Goal: Information Seeking & Learning: Learn about a topic

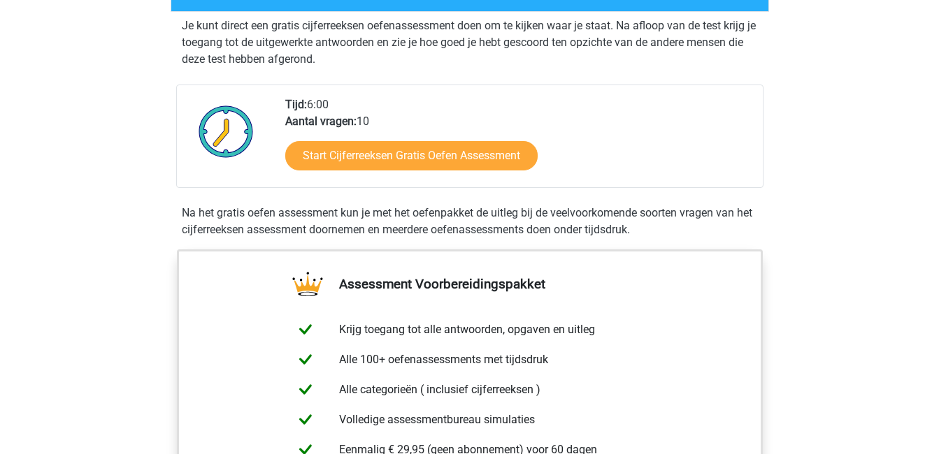
scroll to position [274, 0]
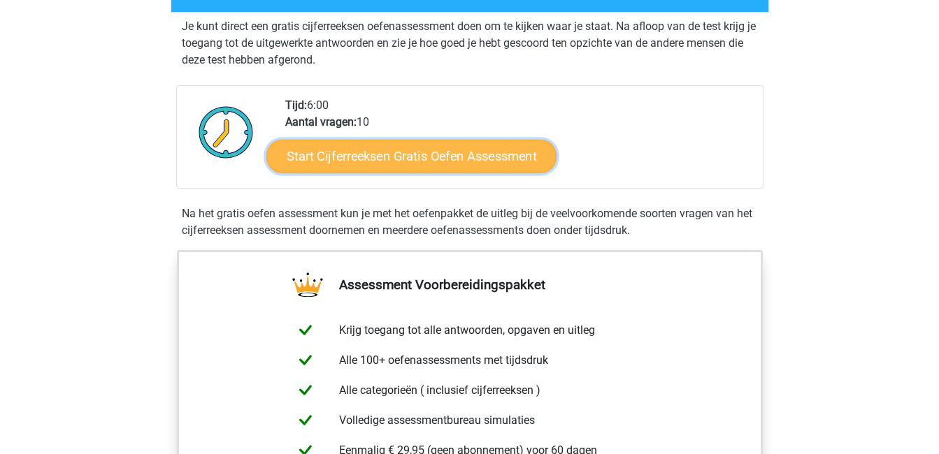
click at [404, 173] on link "Start Cijferreeksen Gratis Oefen Assessment" at bounding box center [411, 156] width 290 height 34
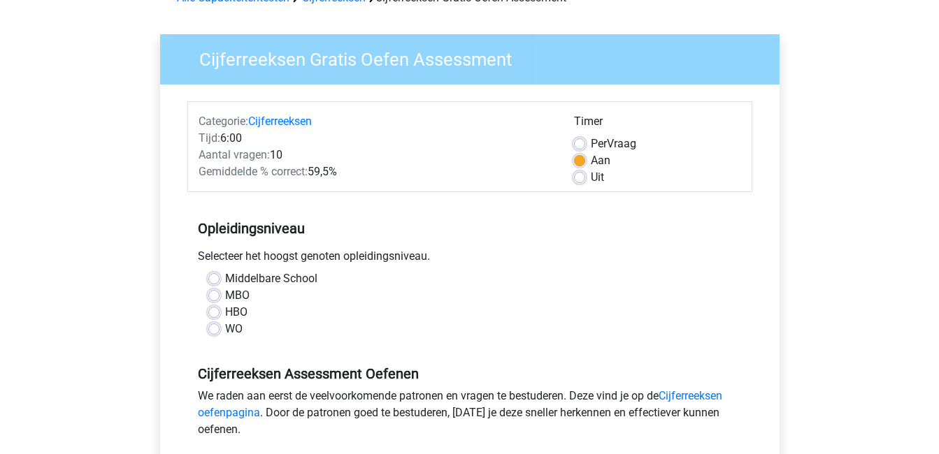
scroll to position [81, 0]
click at [219, 331] on div "WO" at bounding box center [469, 328] width 523 height 17
click at [225, 327] on label "WO" at bounding box center [233, 328] width 17 height 17
click at [215, 327] on input "WO" at bounding box center [213, 327] width 11 height 14
radio input "true"
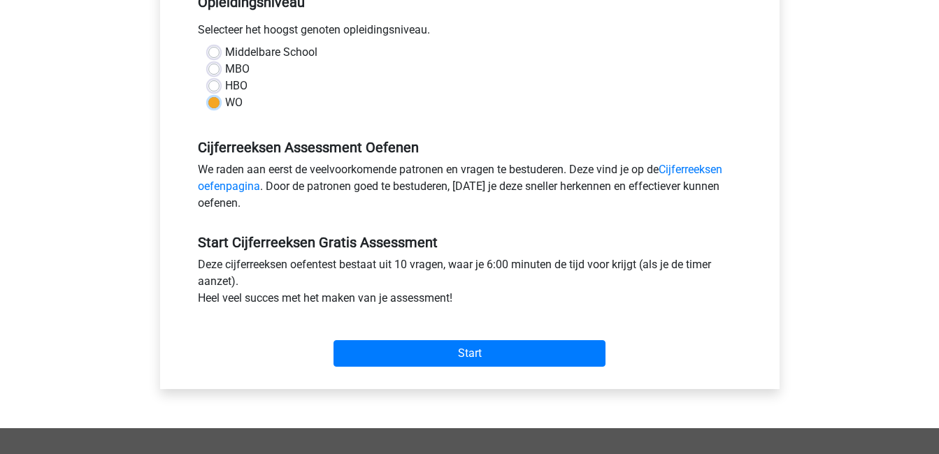
scroll to position [308, 0]
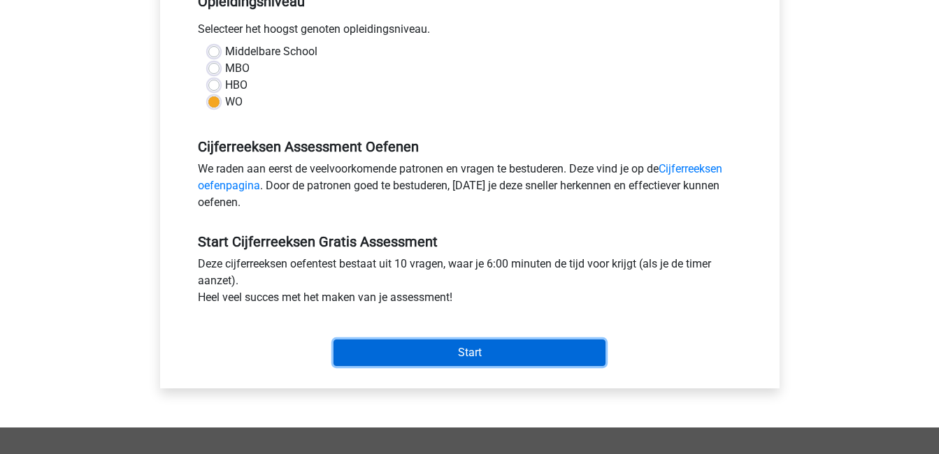
click at [428, 345] on input "Start" at bounding box center [469, 353] width 272 height 27
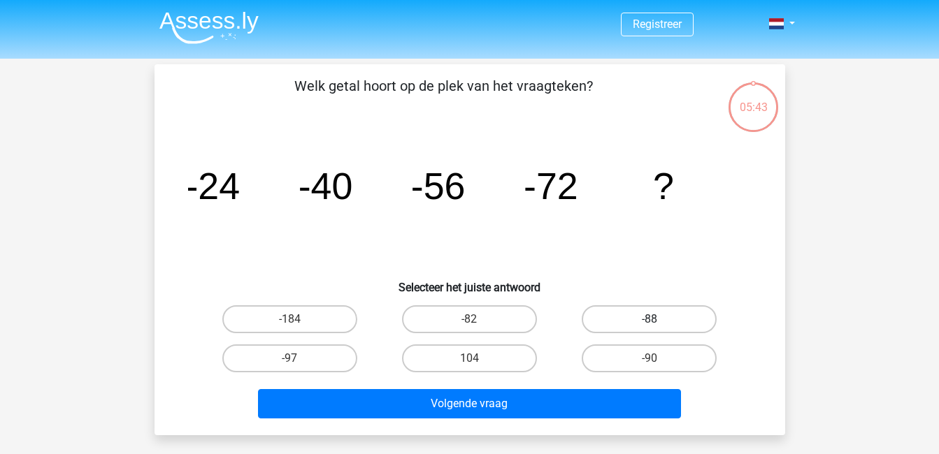
click at [616, 313] on label "-88" at bounding box center [649, 319] width 135 height 28
click at [649, 319] on input "-88" at bounding box center [653, 323] width 9 height 9
radio input "true"
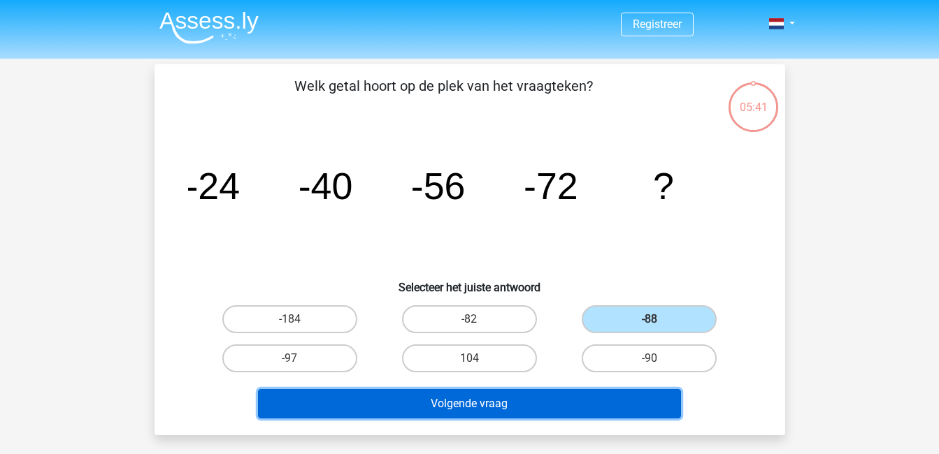
click at [526, 405] on button "Volgende vraag" at bounding box center [469, 403] width 423 height 29
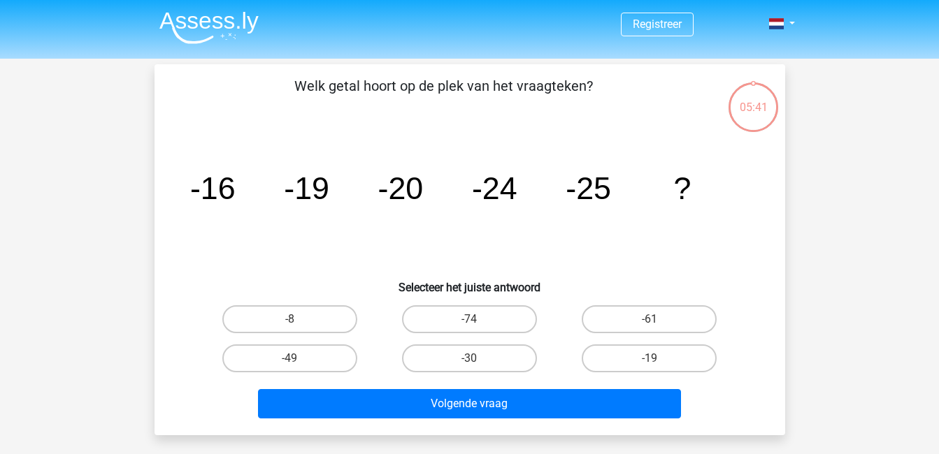
scroll to position [64, 0]
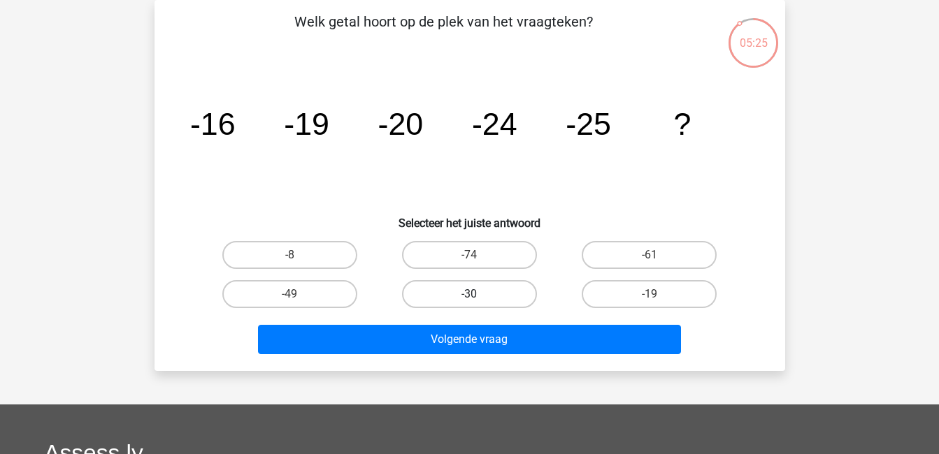
click at [477, 290] on label "-30" at bounding box center [469, 294] width 135 height 28
click at [477, 294] on input "-30" at bounding box center [473, 298] width 9 height 9
radio input "true"
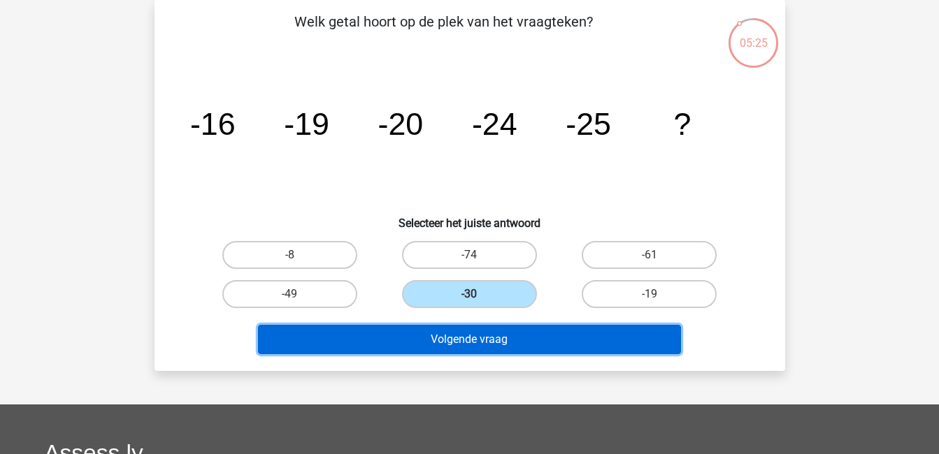
click at [478, 334] on button "Volgende vraag" at bounding box center [469, 339] width 423 height 29
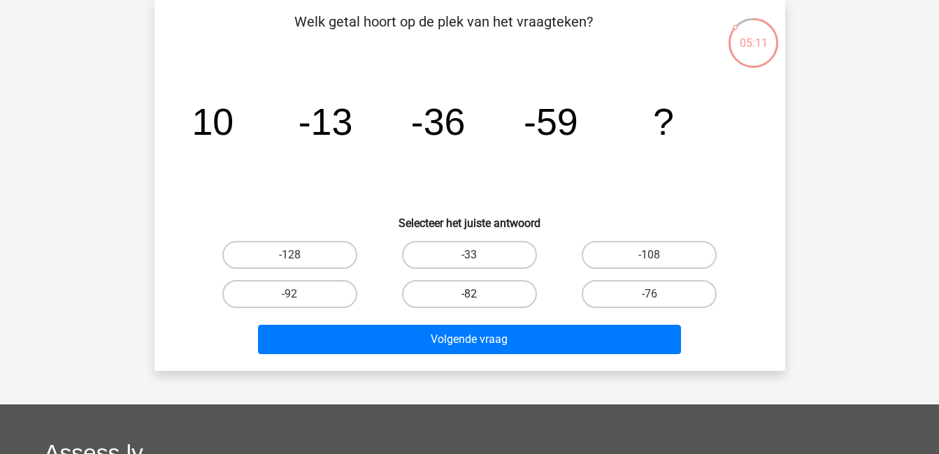
click at [488, 303] on label "-82" at bounding box center [469, 294] width 135 height 28
click at [478, 303] on input "-82" at bounding box center [473, 298] width 9 height 9
radio input "true"
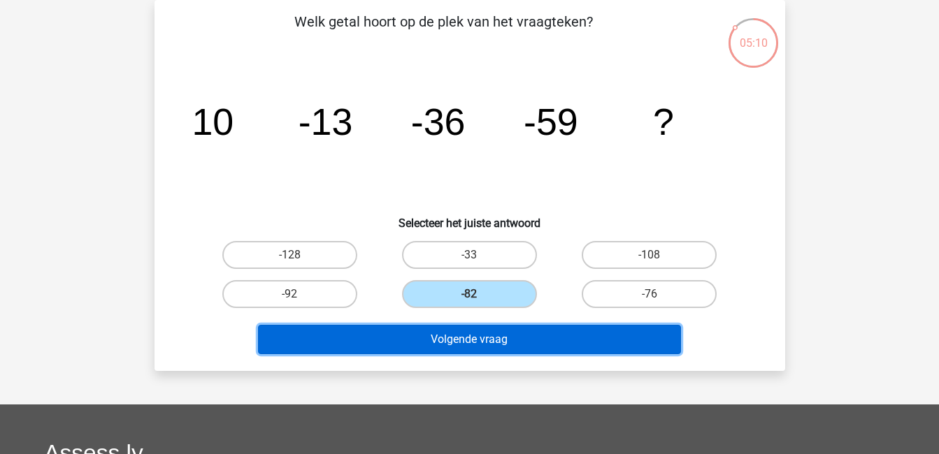
click at [493, 341] on button "Volgende vraag" at bounding box center [469, 339] width 423 height 29
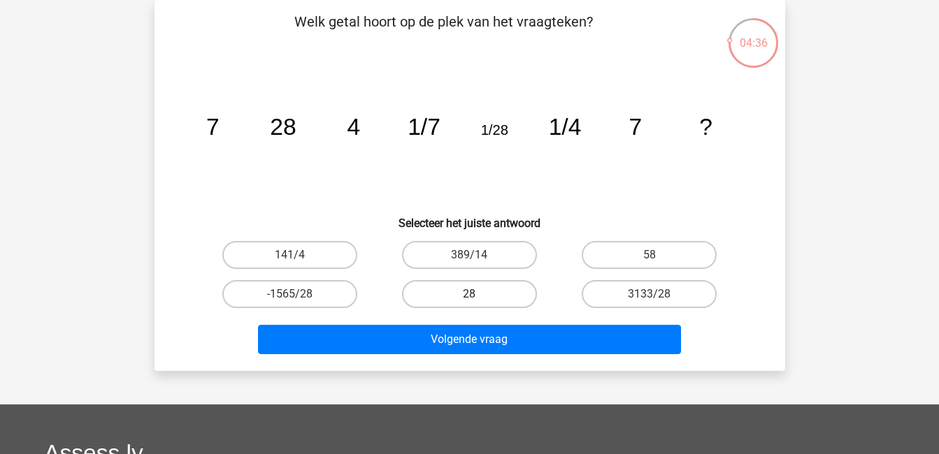
click at [468, 292] on label "28" at bounding box center [469, 294] width 135 height 28
click at [469, 294] on input "28" at bounding box center [473, 298] width 9 height 9
radio input "true"
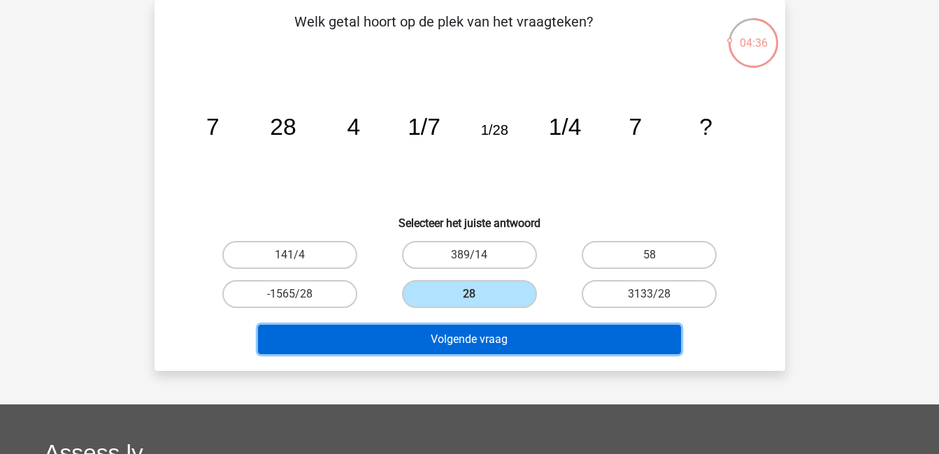
click at [475, 337] on button "Volgende vraag" at bounding box center [469, 339] width 423 height 29
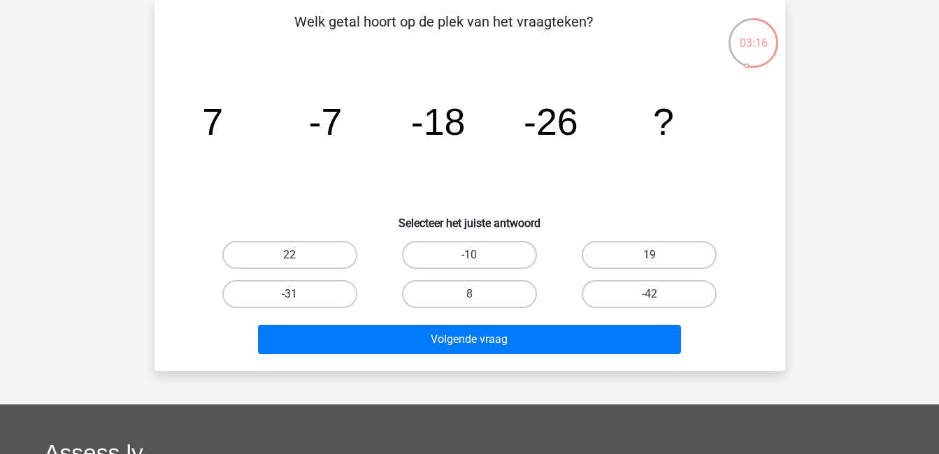
click at [345, 294] on label "-31" at bounding box center [289, 294] width 135 height 28
click at [298, 294] on input "-31" at bounding box center [293, 298] width 9 height 9
radio input "true"
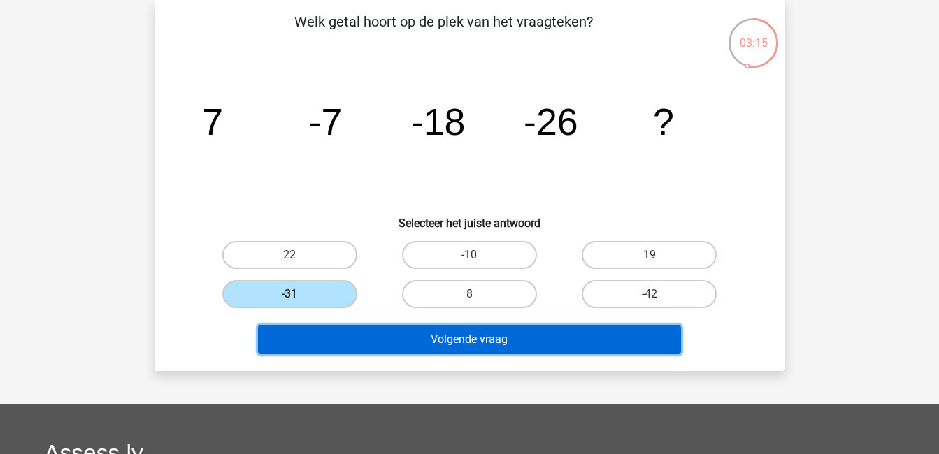
click at [427, 331] on button "Volgende vraag" at bounding box center [469, 339] width 423 height 29
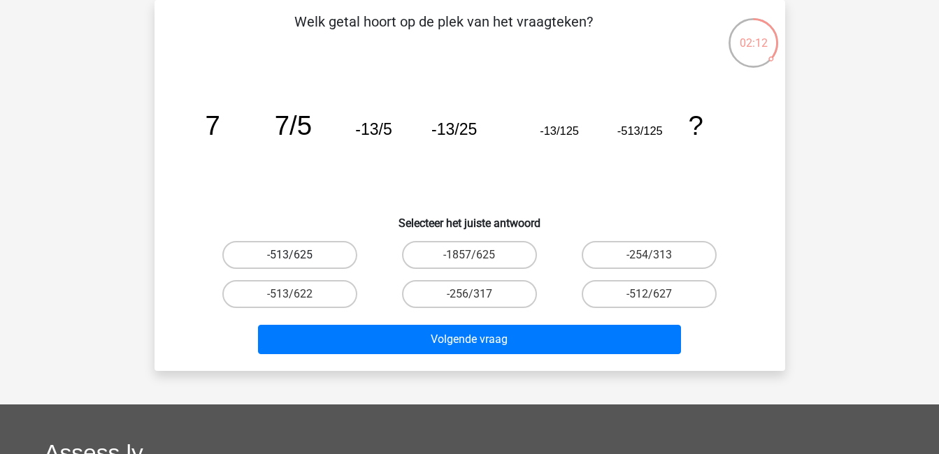
click at [328, 264] on label "-513/625" at bounding box center [289, 255] width 135 height 28
click at [298, 264] on input "-513/625" at bounding box center [293, 259] width 9 height 9
radio input "true"
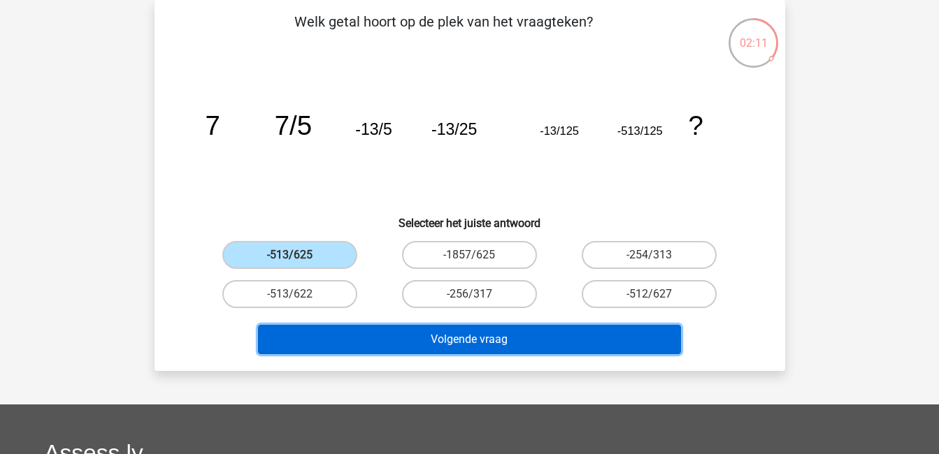
click at [416, 331] on button "Volgende vraag" at bounding box center [469, 339] width 423 height 29
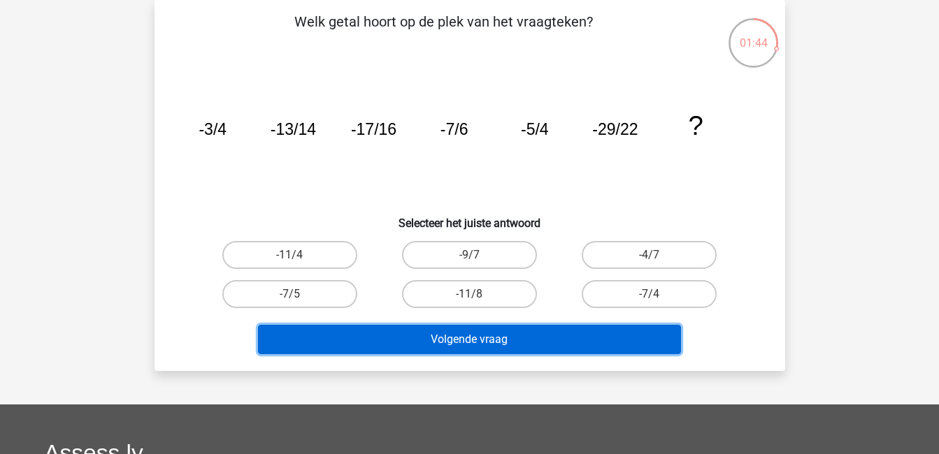
click at [537, 333] on button "Volgende vraag" at bounding box center [469, 339] width 423 height 29
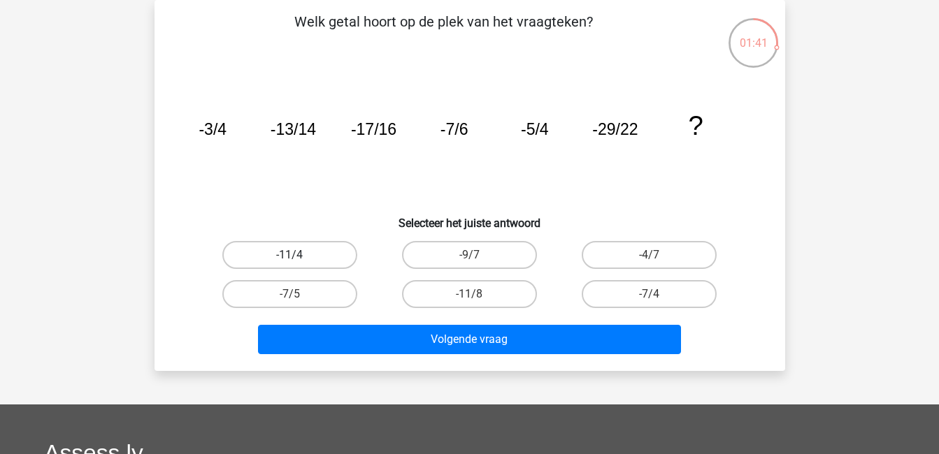
click at [315, 259] on label "-11/4" at bounding box center [289, 255] width 135 height 28
click at [298, 259] on input "-11/4" at bounding box center [293, 259] width 9 height 9
radio input "true"
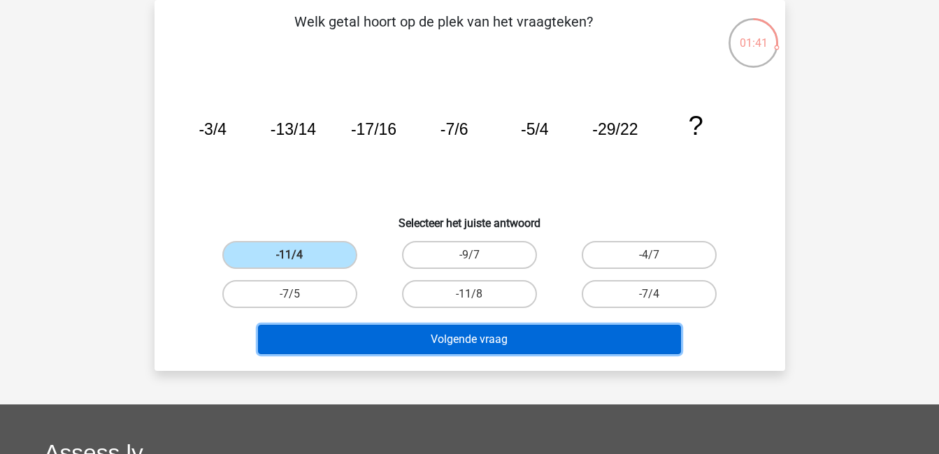
click at [394, 332] on button "Volgende vraag" at bounding box center [469, 339] width 423 height 29
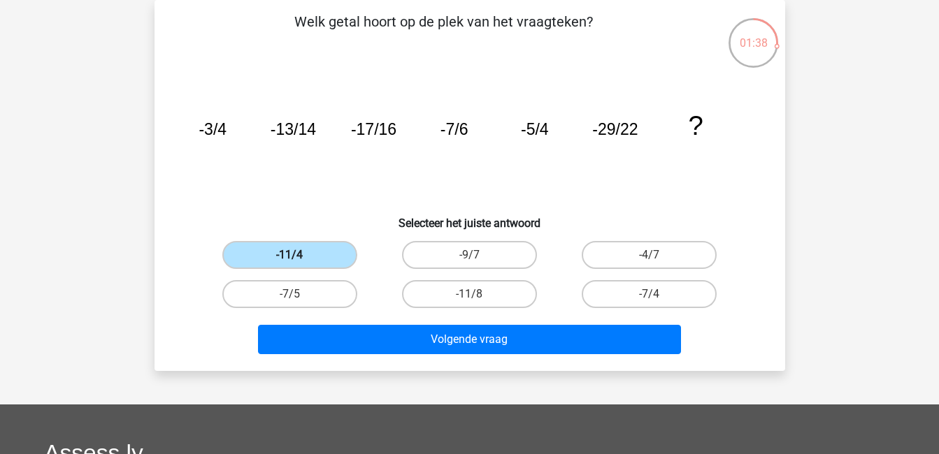
click at [338, 259] on label "-11/4" at bounding box center [289, 255] width 135 height 28
click at [298, 259] on input "-11/4" at bounding box center [293, 259] width 9 height 9
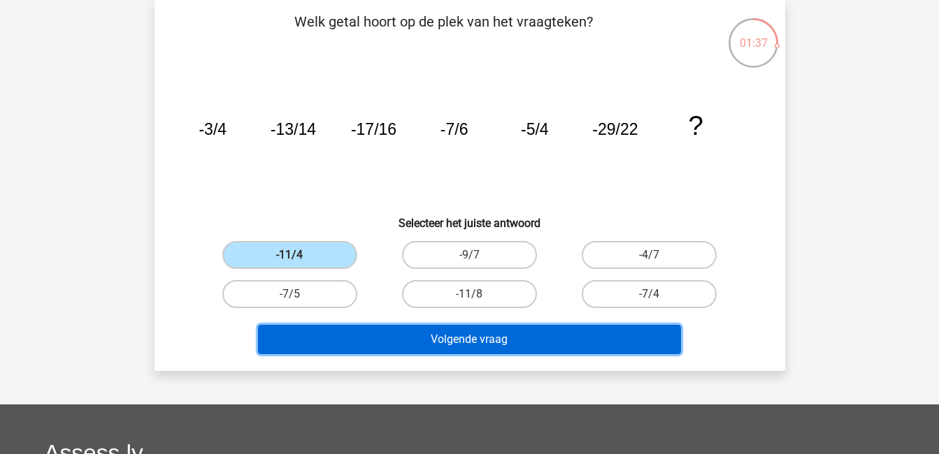
click at [417, 340] on button "Volgende vraag" at bounding box center [469, 339] width 423 height 29
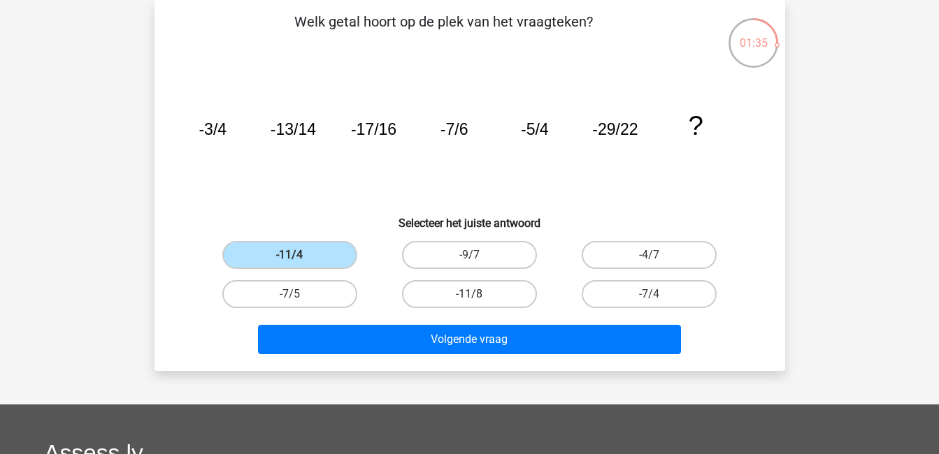
click at [472, 291] on label "-11/8" at bounding box center [469, 294] width 135 height 28
click at [472, 294] on input "-11/8" at bounding box center [473, 298] width 9 height 9
radio input "true"
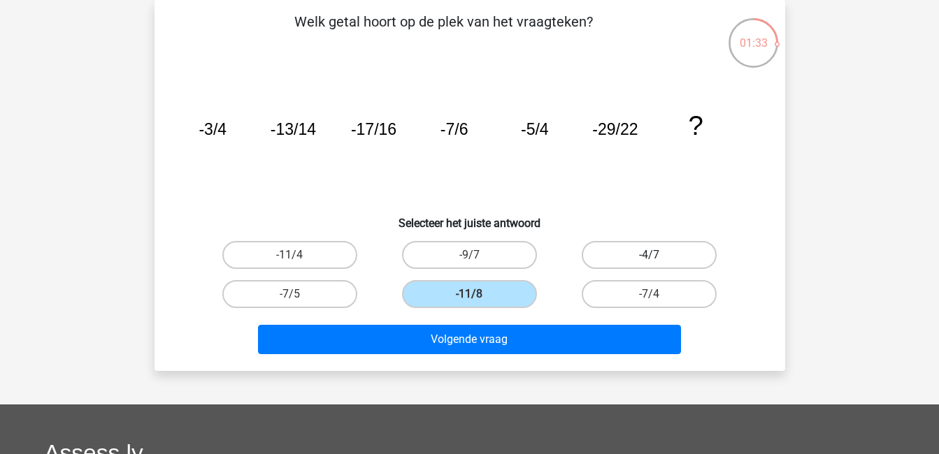
drag, startPoint x: 643, startPoint y: 303, endPoint x: 625, endPoint y: 261, distance: 45.7
click at [625, 261] on div "-11/4 -9/7 -4/7 -7/5 -11/8" at bounding box center [470, 275] width 540 height 78
click at [625, 261] on label "-4/7" at bounding box center [649, 255] width 135 height 28
click at [649, 261] on input "-4/7" at bounding box center [653, 259] width 9 height 9
radio input "true"
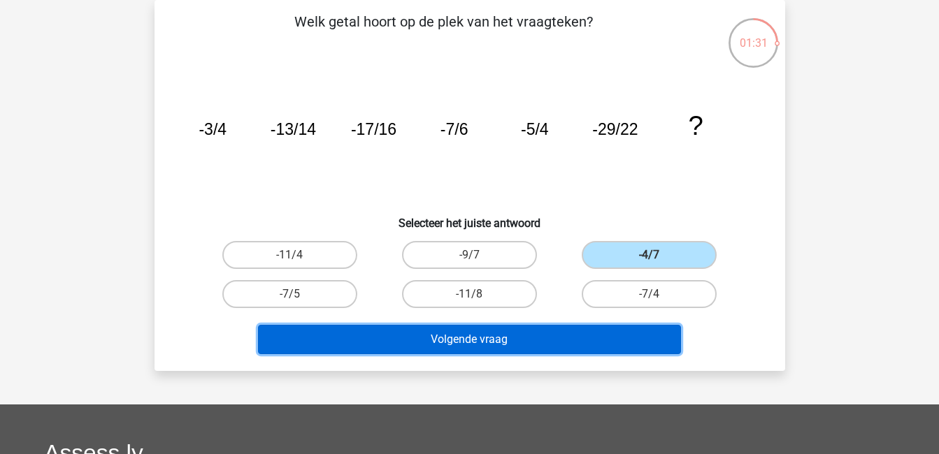
click at [567, 329] on button "Volgende vraag" at bounding box center [469, 339] width 423 height 29
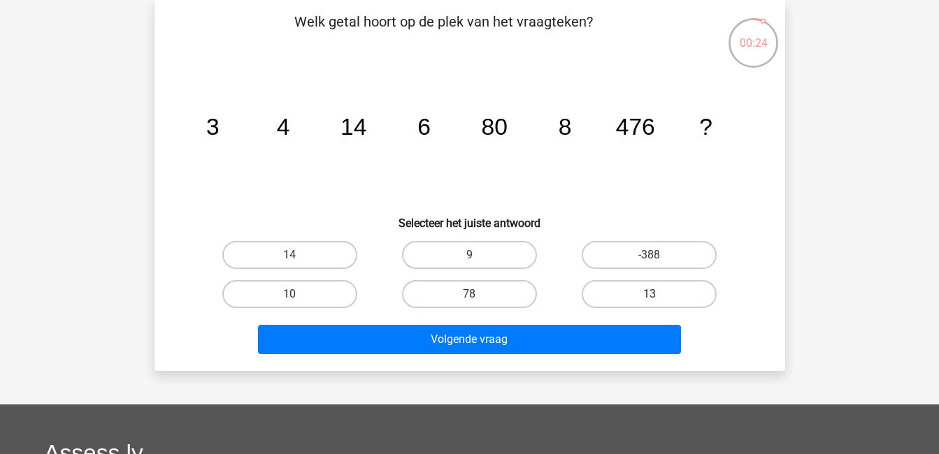
click at [605, 290] on label "13" at bounding box center [649, 294] width 135 height 28
click at [649, 294] on input "13" at bounding box center [653, 298] width 9 height 9
radio input "true"
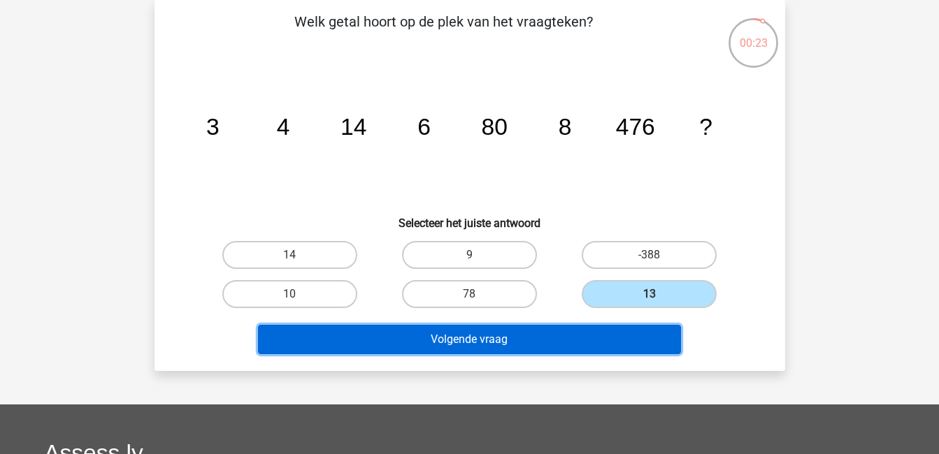
click at [581, 326] on button "Volgende vraag" at bounding box center [469, 339] width 423 height 29
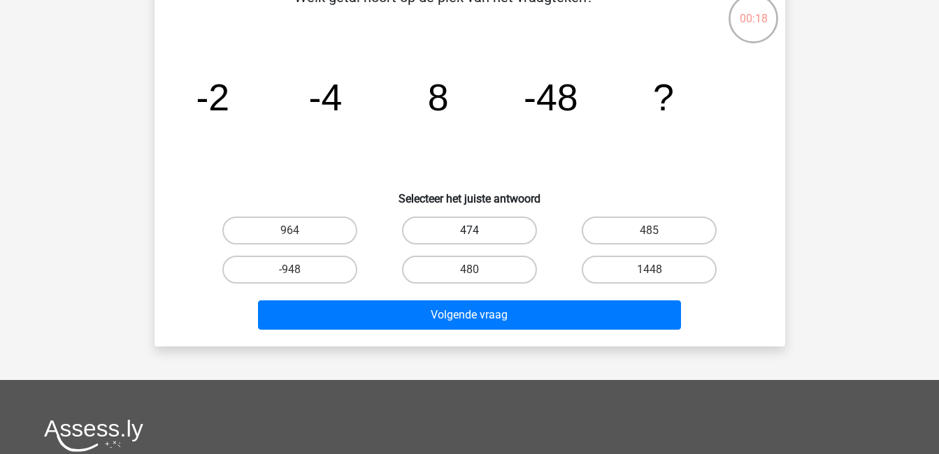
scroll to position [87, 0]
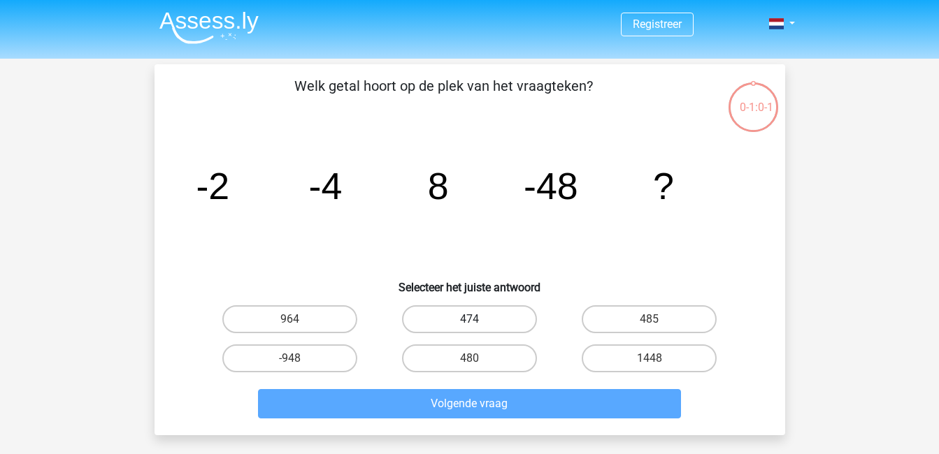
scroll to position [87, 0]
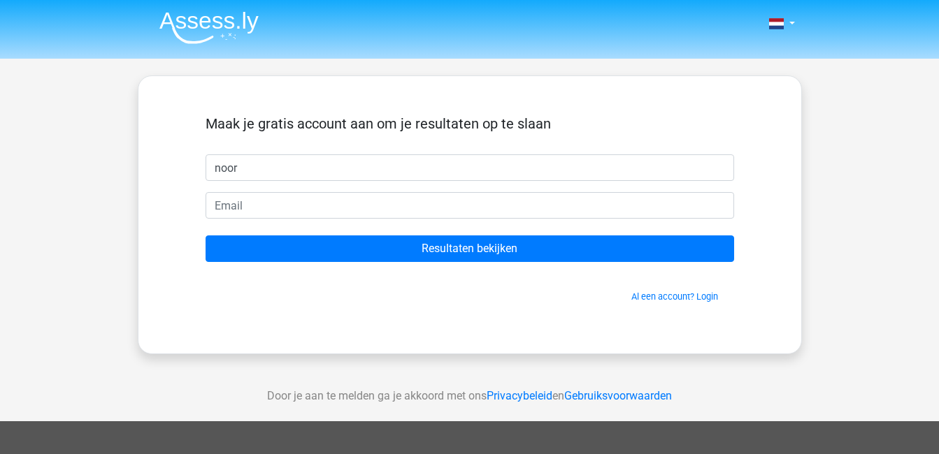
type input "noor"
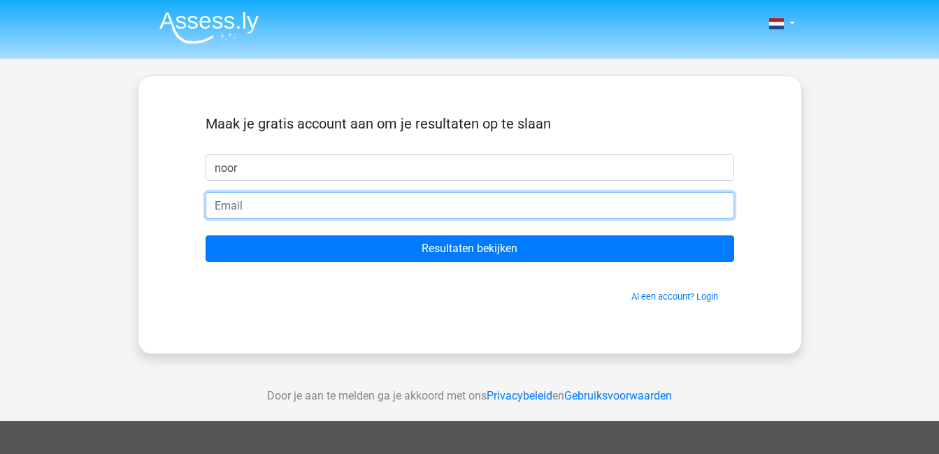
click at [292, 195] on input "email" at bounding box center [469, 205] width 528 height 27
type input "[EMAIL_ADDRESS][DOMAIN_NAME]"
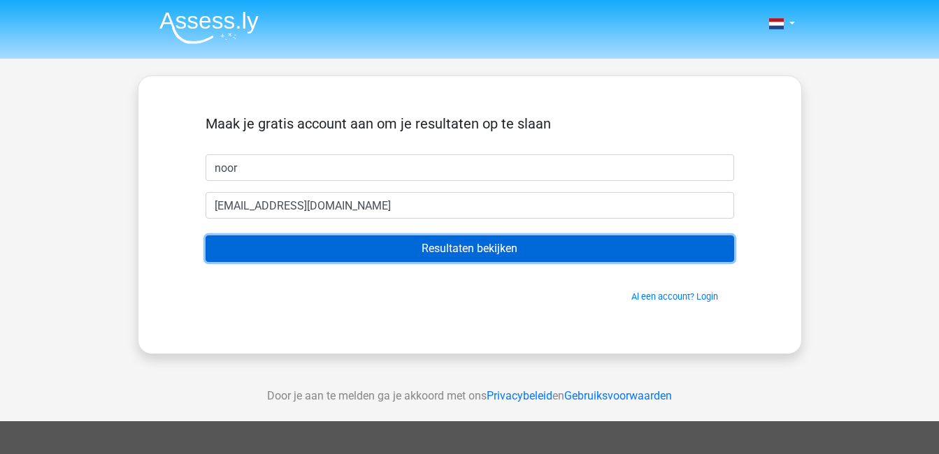
click at [291, 250] on input "Resultaten bekijken" at bounding box center [469, 249] width 528 height 27
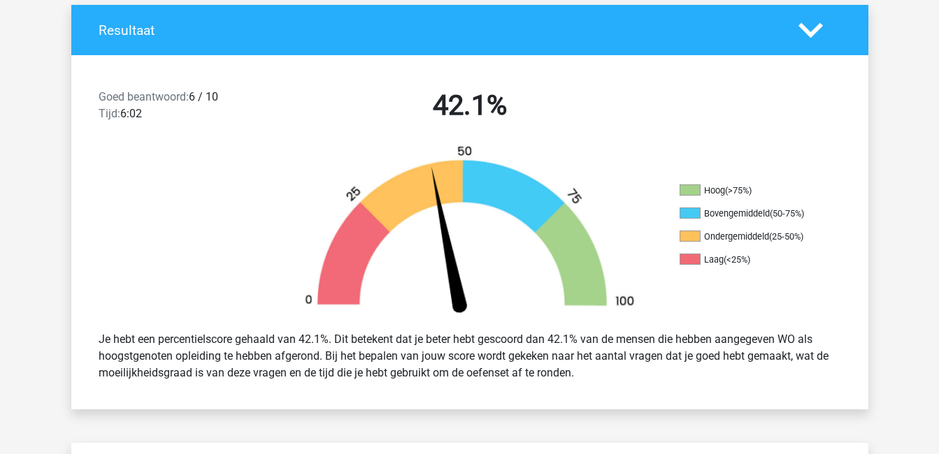
scroll to position [301, 0]
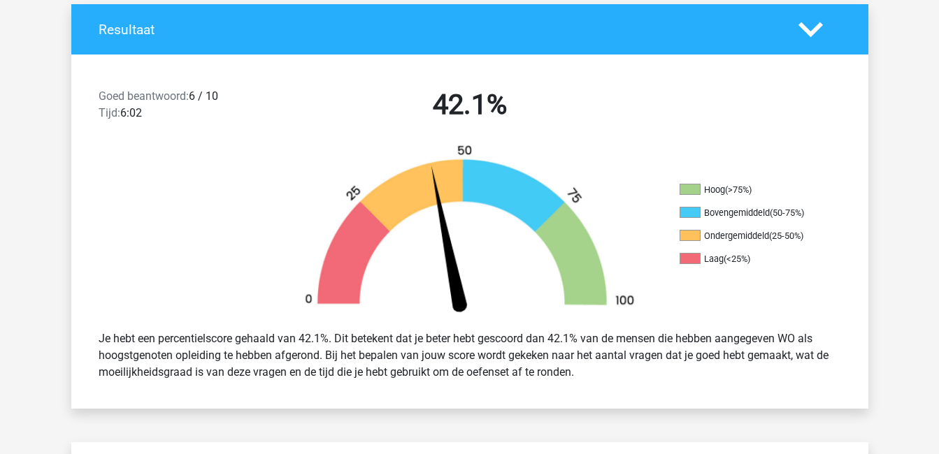
click at [436, 345] on div "Je hebt een percentielscore gehaald van 42.1%. Dit betekent dat je beter hebt g…" at bounding box center [469, 356] width 763 height 62
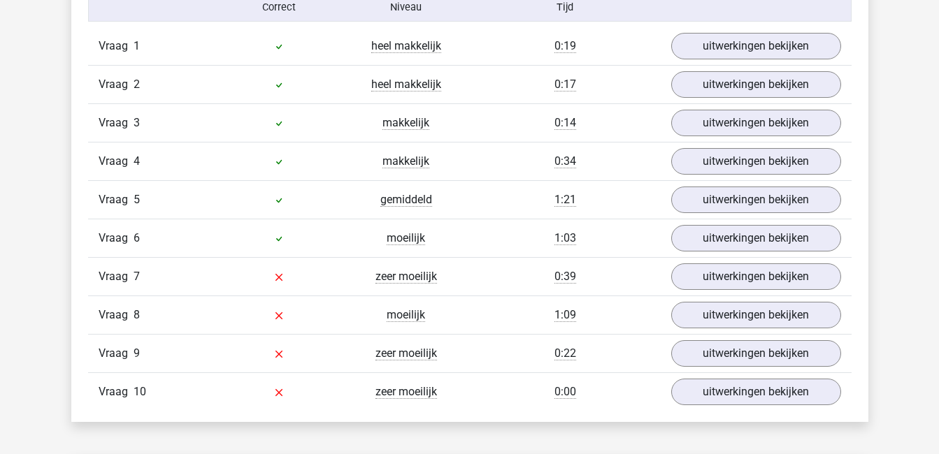
scroll to position [1179, 0]
click at [700, 231] on link "uitwerkingen bekijken" at bounding box center [755, 237] width 195 height 31
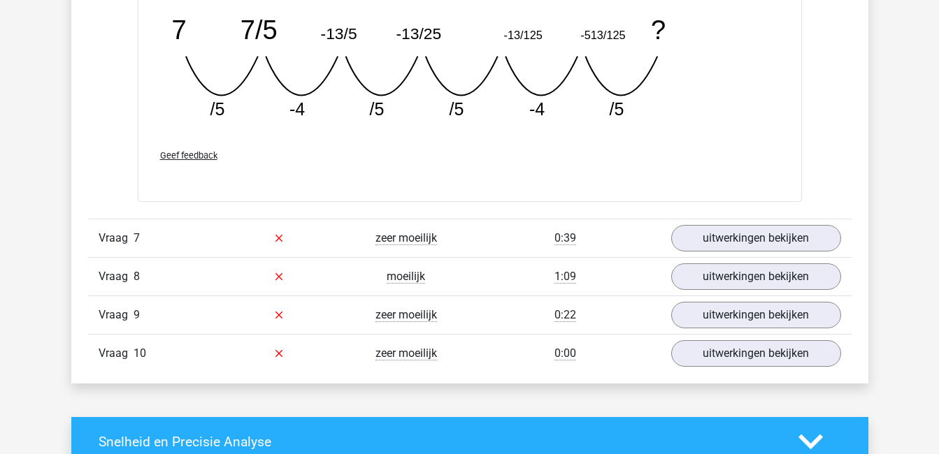
scroll to position [1829, 0]
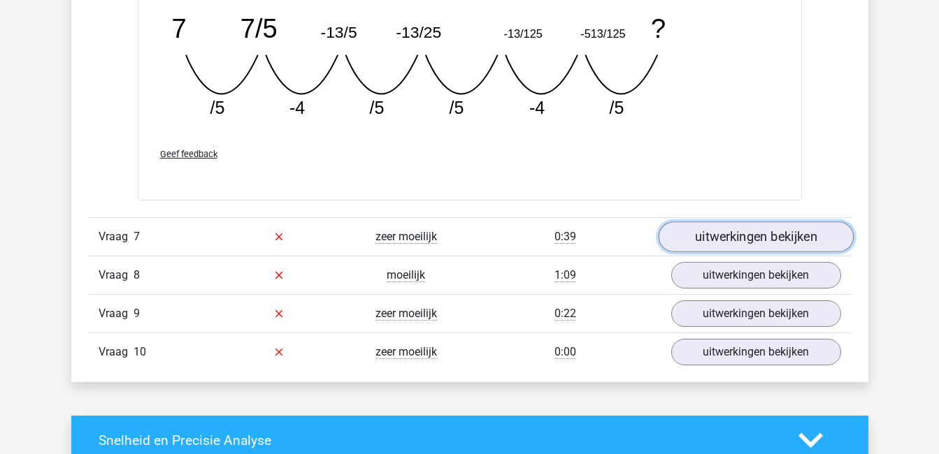
click at [708, 239] on link "uitwerkingen bekijken" at bounding box center [755, 237] width 195 height 31
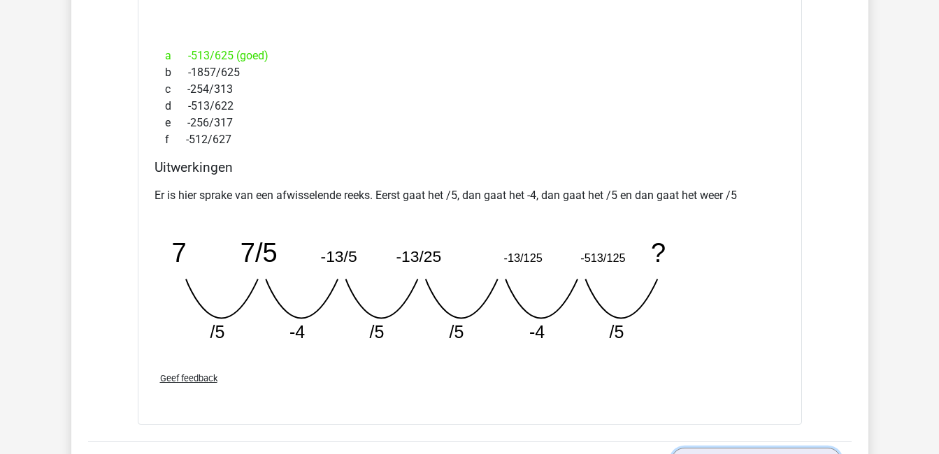
scroll to position [1604, 0]
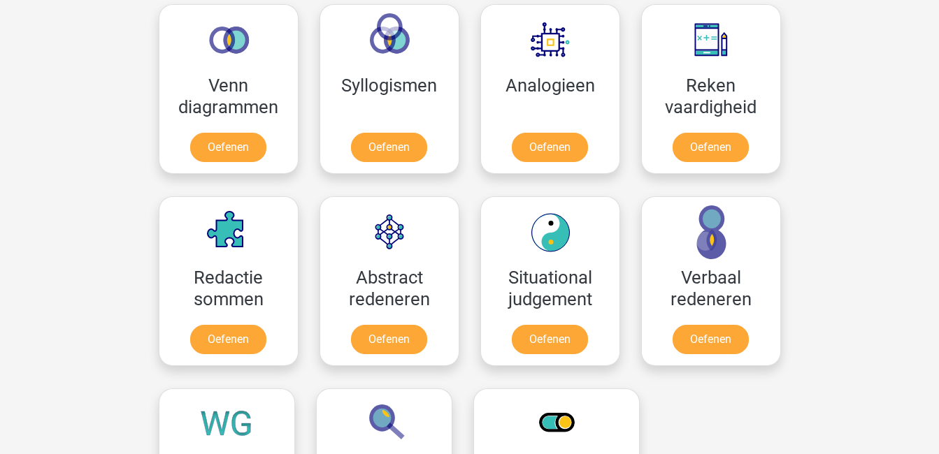
scroll to position [845, 0]
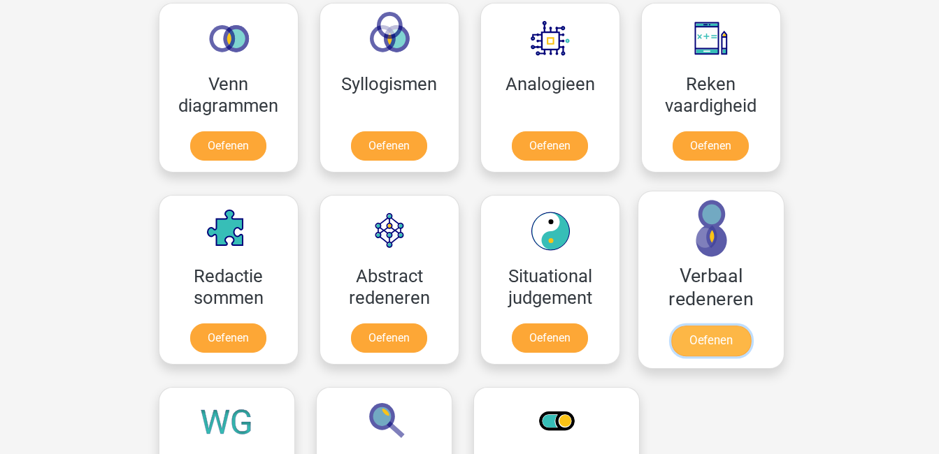
click at [750, 326] on link "Oefenen" at bounding box center [710, 341] width 80 height 31
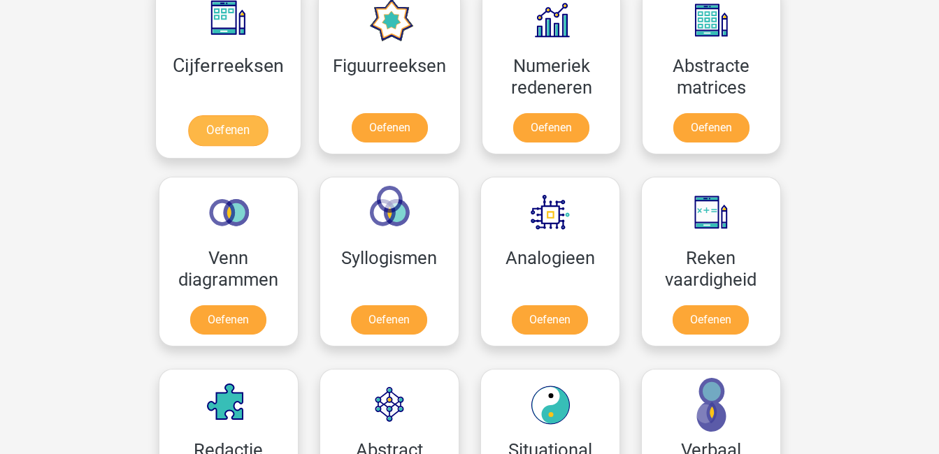
scroll to position [672, 0]
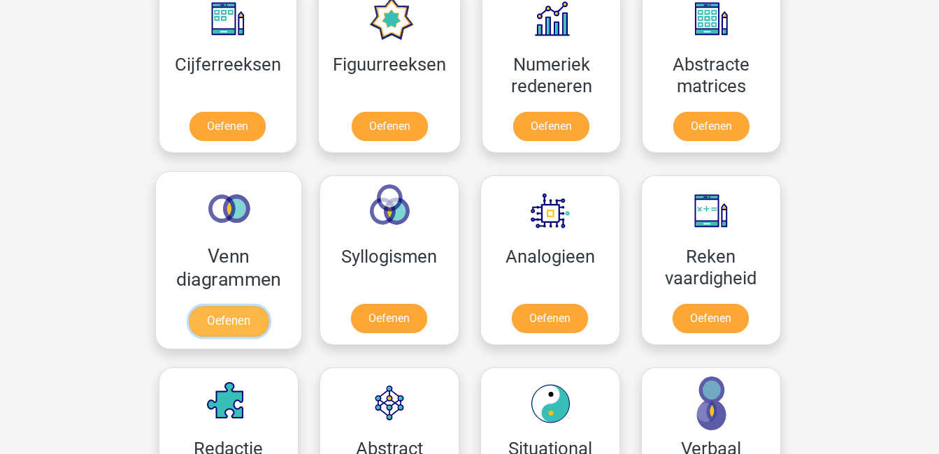
click at [249, 306] on link "Oefenen" at bounding box center [228, 321] width 80 height 31
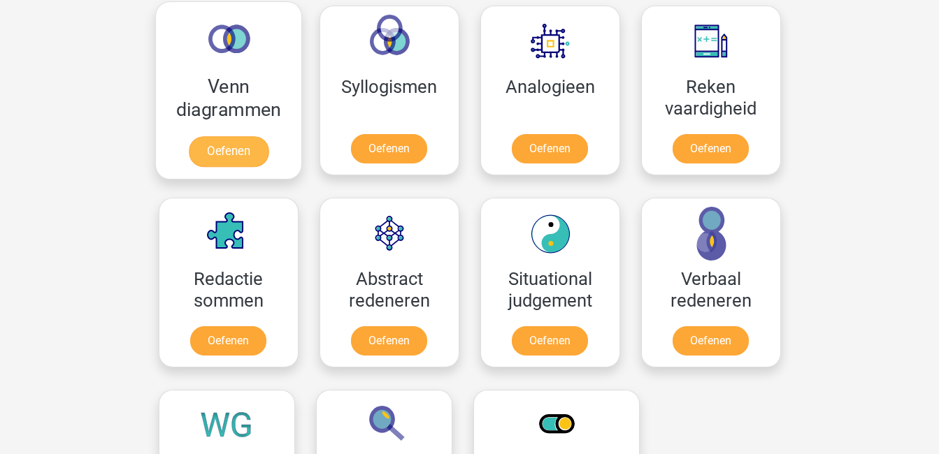
scroll to position [842, 0]
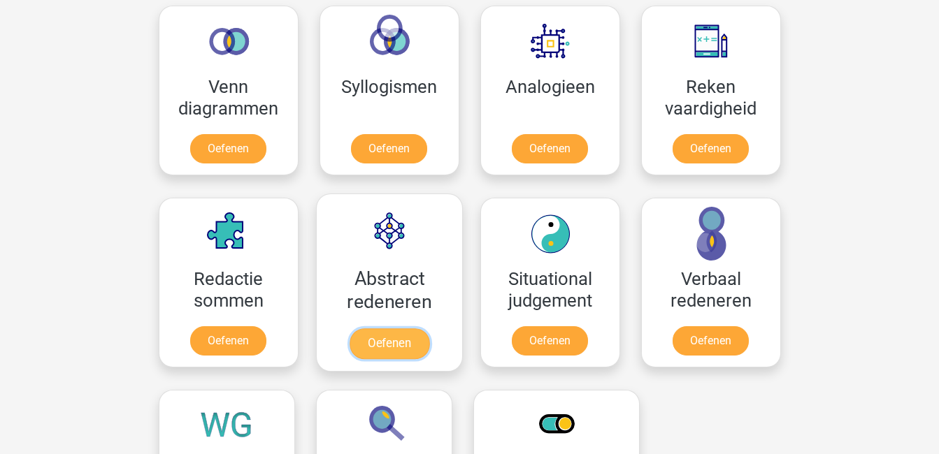
click at [375, 329] on link "Oefenen" at bounding box center [389, 344] width 80 height 31
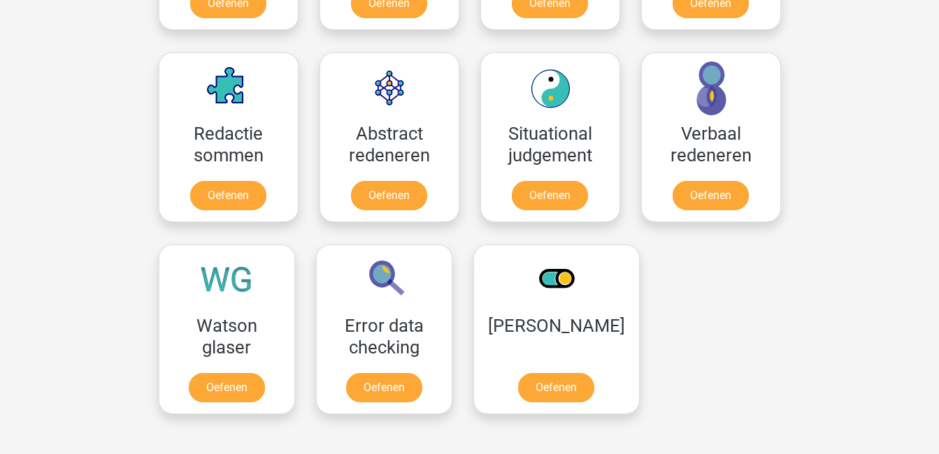
scroll to position [987, 0]
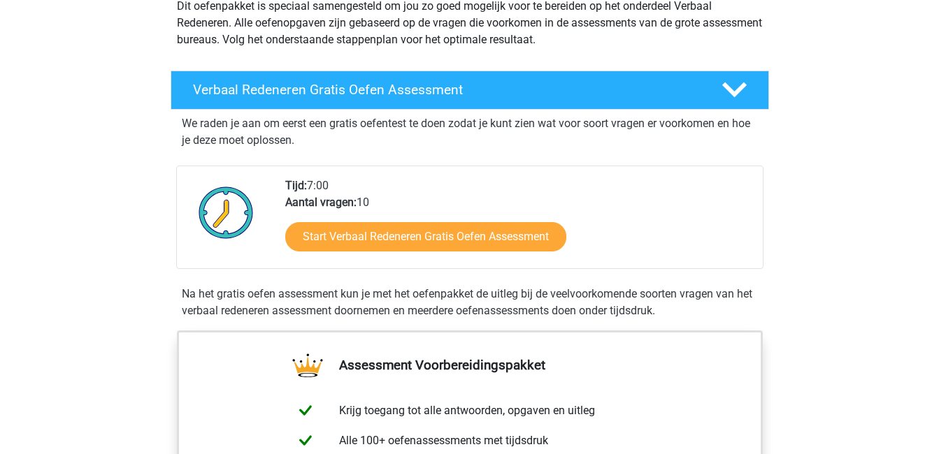
scroll to position [177, 0]
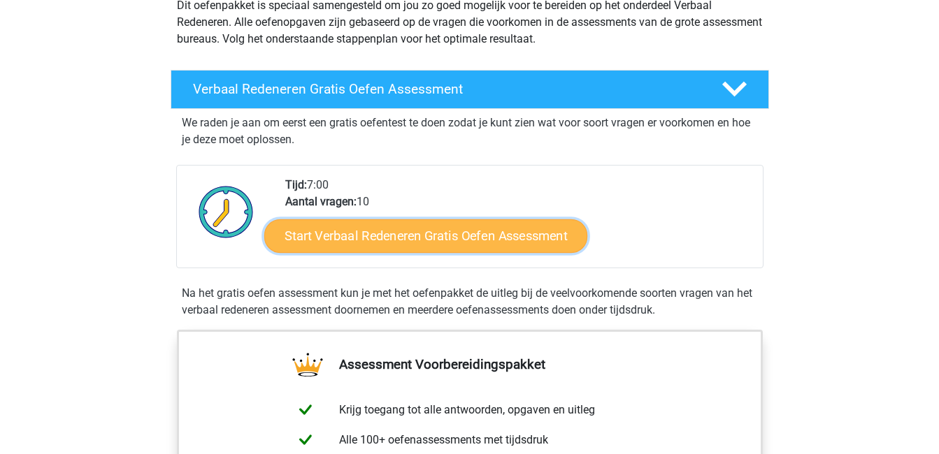
click at [365, 238] on link "Start Verbaal Redeneren Gratis Oefen Assessment" at bounding box center [425, 236] width 323 height 34
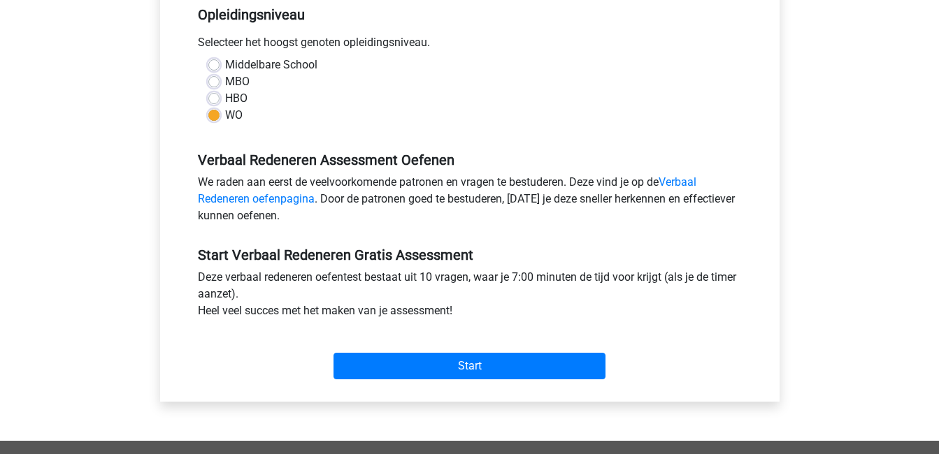
scroll to position [310, 0]
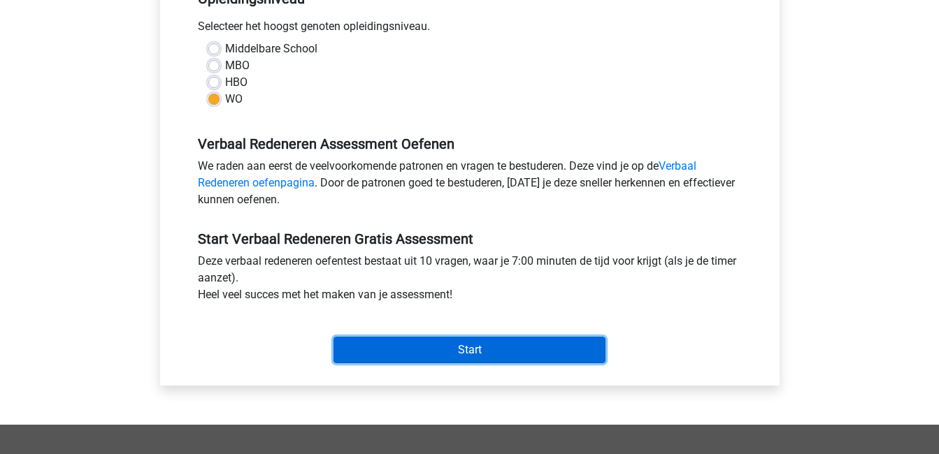
click at [396, 339] on input "Start" at bounding box center [469, 350] width 272 height 27
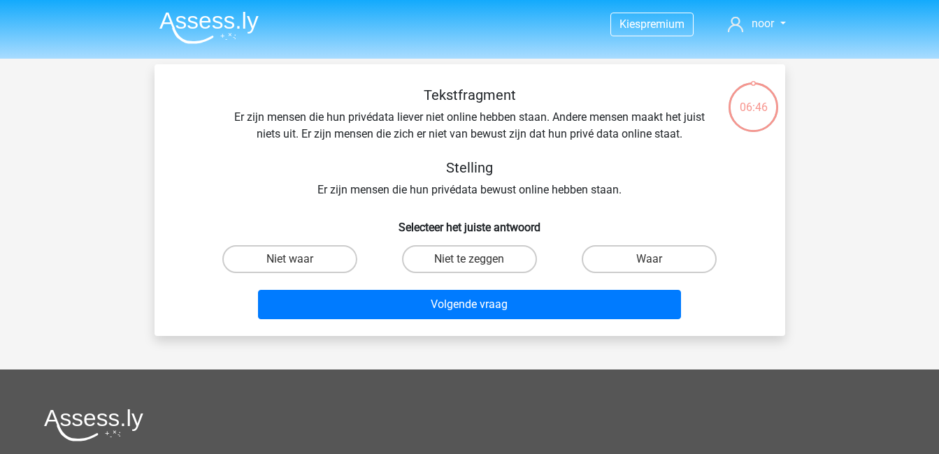
click at [620, 275] on div "Waar" at bounding box center [649, 259] width 180 height 39
click at [614, 261] on label "Waar" at bounding box center [649, 259] width 135 height 28
click at [649, 261] on input "Waar" at bounding box center [653, 263] width 9 height 9
radio input "true"
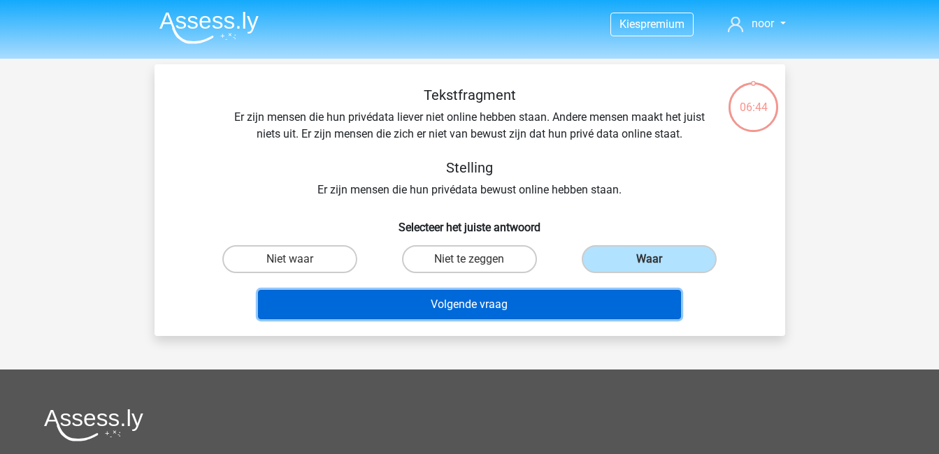
click at [589, 294] on button "Volgende vraag" at bounding box center [469, 304] width 423 height 29
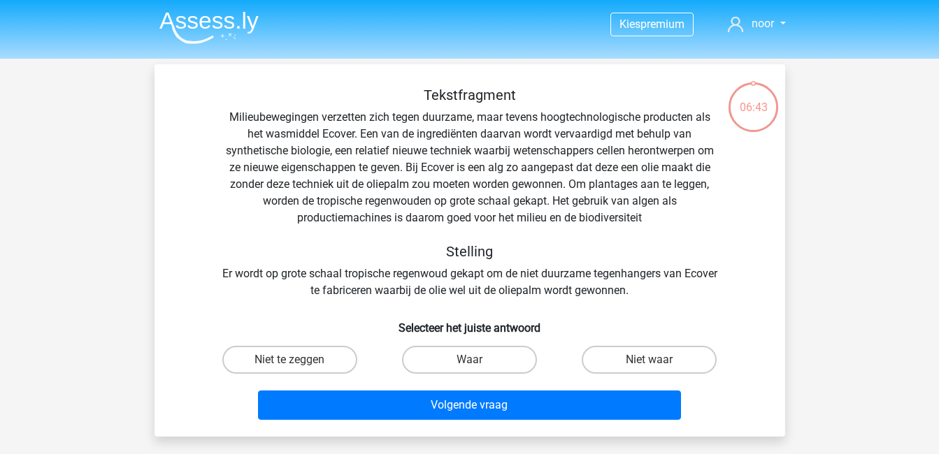
scroll to position [64, 0]
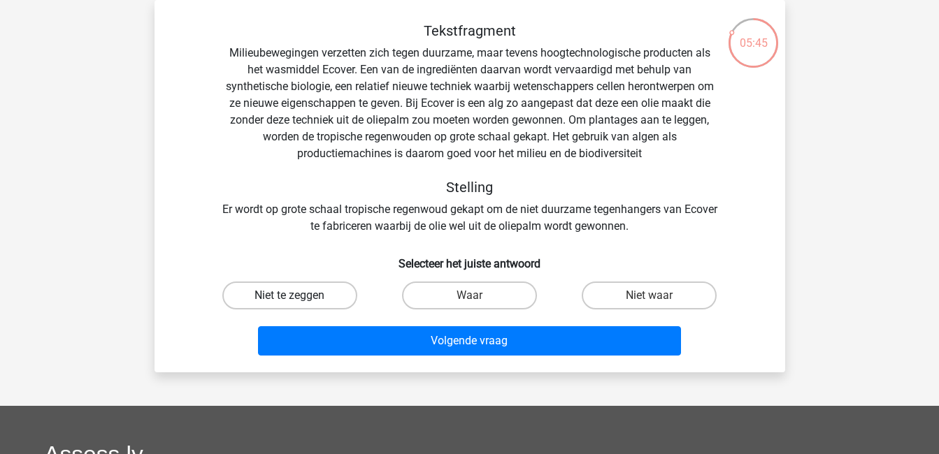
click at [314, 290] on label "Niet te zeggen" at bounding box center [289, 296] width 135 height 28
click at [298, 296] on input "Niet te zeggen" at bounding box center [293, 300] width 9 height 9
radio input "true"
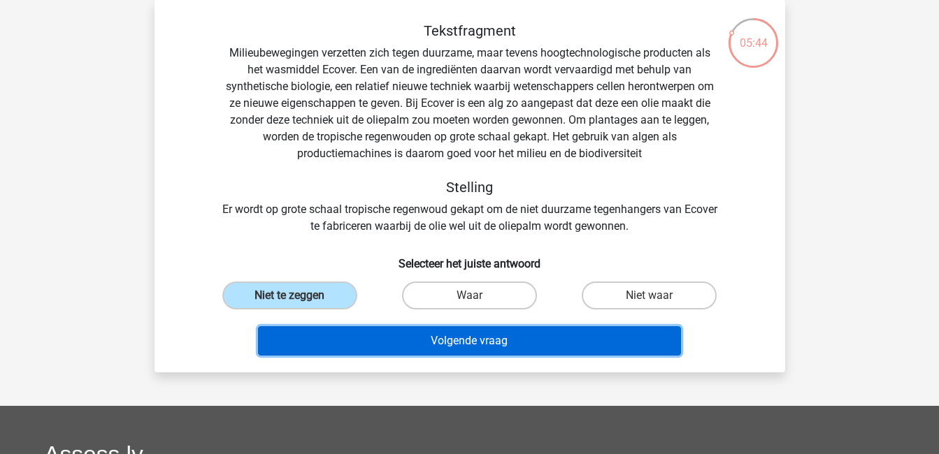
click at [345, 333] on button "Volgende vraag" at bounding box center [469, 340] width 423 height 29
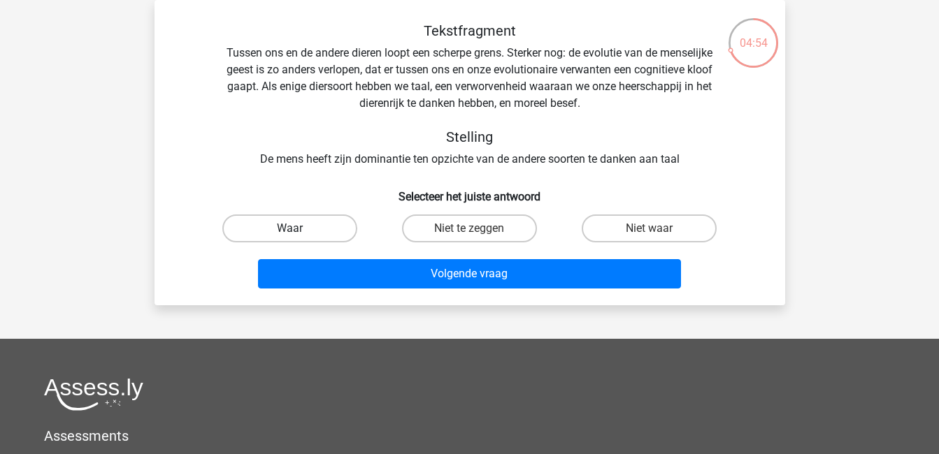
click at [272, 233] on label "Waar" at bounding box center [289, 229] width 135 height 28
click at [289, 233] on input "Waar" at bounding box center [293, 233] width 9 height 9
radio input "true"
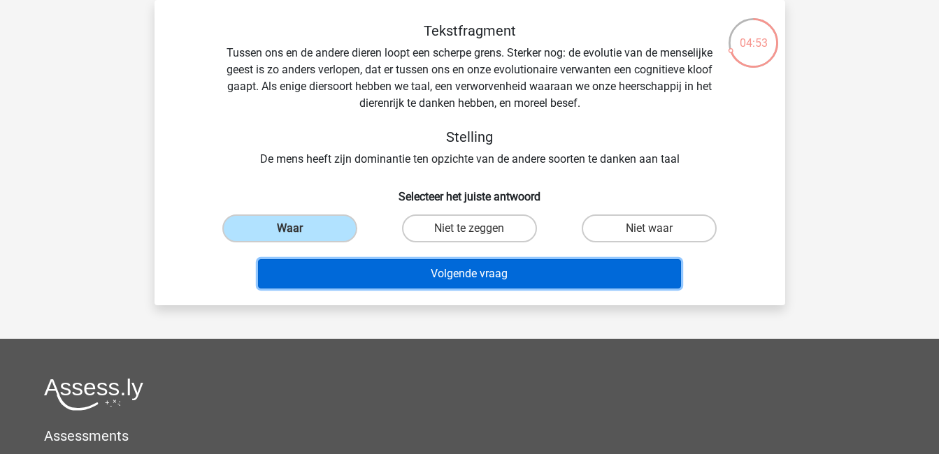
click at [333, 267] on button "Volgende vraag" at bounding box center [469, 273] width 423 height 29
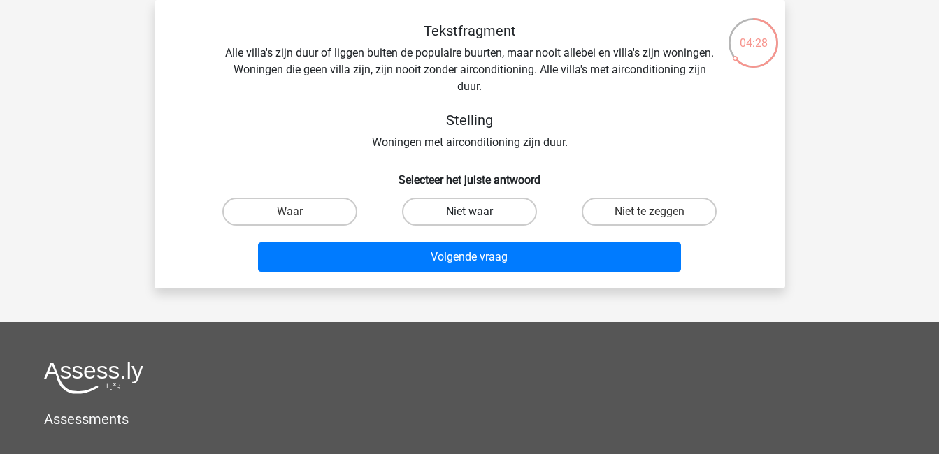
click at [486, 205] on label "Niet waar" at bounding box center [469, 212] width 135 height 28
click at [478, 212] on input "Niet waar" at bounding box center [473, 216] width 9 height 9
radio input "true"
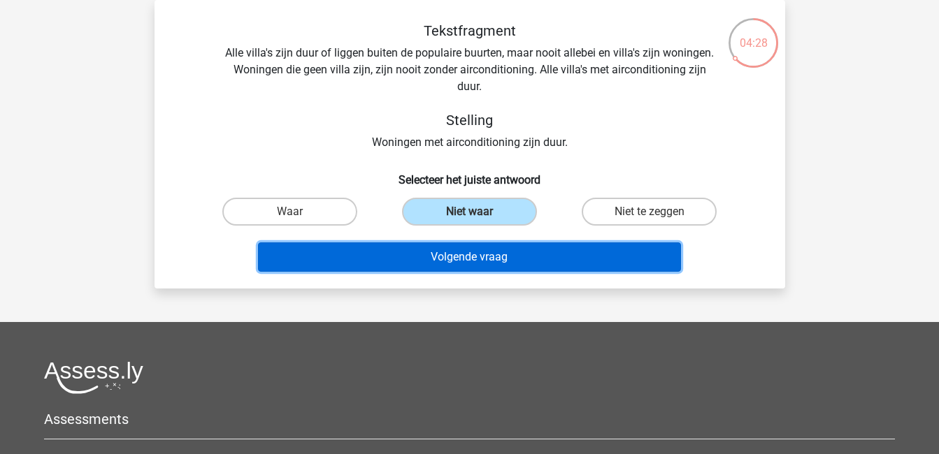
click at [491, 263] on button "Volgende vraag" at bounding box center [469, 257] width 423 height 29
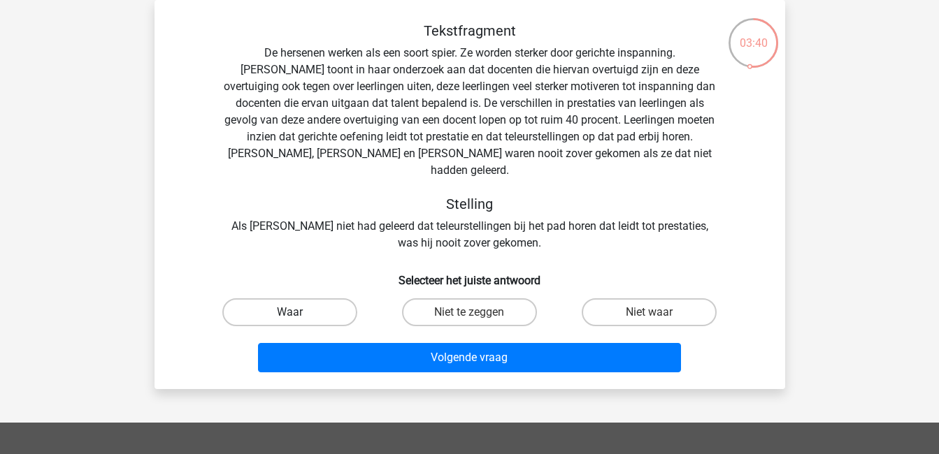
click at [289, 298] on label "Waar" at bounding box center [289, 312] width 135 height 28
click at [289, 312] on input "Waar" at bounding box center [293, 316] width 9 height 9
radio input "true"
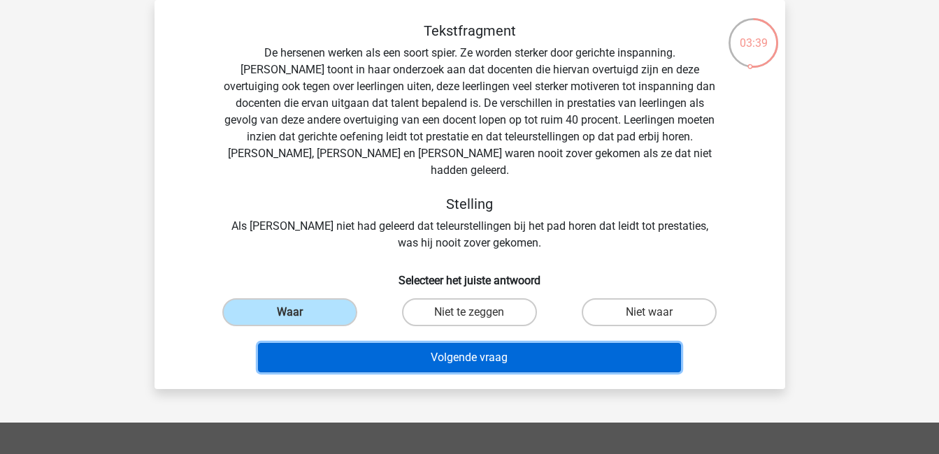
click at [333, 346] on button "Volgende vraag" at bounding box center [469, 357] width 423 height 29
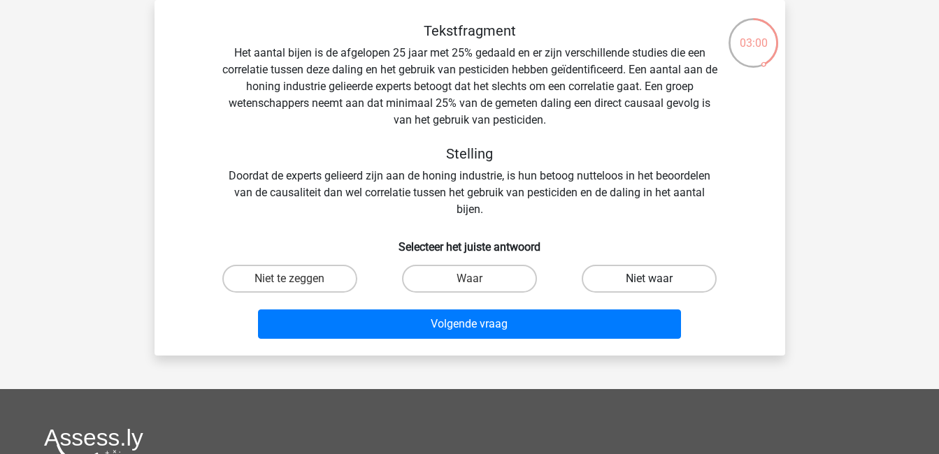
click at [636, 273] on label "Niet waar" at bounding box center [649, 279] width 135 height 28
click at [649, 279] on input "Niet waar" at bounding box center [653, 283] width 9 height 9
radio input "true"
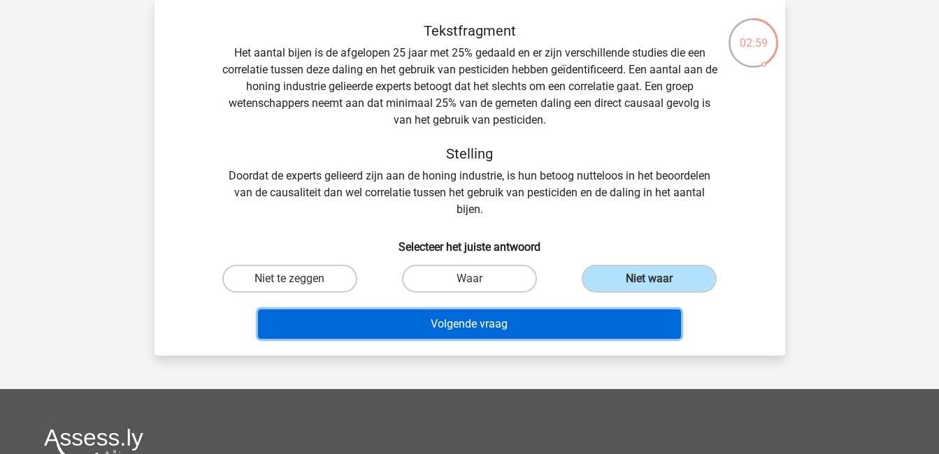
click at [619, 317] on button "Volgende vraag" at bounding box center [469, 324] width 423 height 29
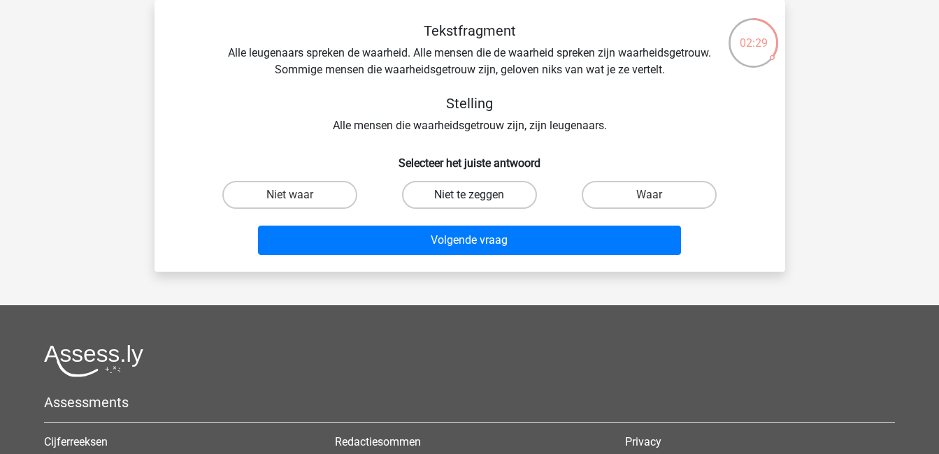
click at [507, 194] on label "Niet te zeggen" at bounding box center [469, 195] width 135 height 28
click at [478, 195] on input "Niet te zeggen" at bounding box center [473, 199] width 9 height 9
radio input "true"
click at [347, 190] on label "Niet waar" at bounding box center [289, 195] width 135 height 28
click at [298, 195] on input "Niet waar" at bounding box center [293, 199] width 9 height 9
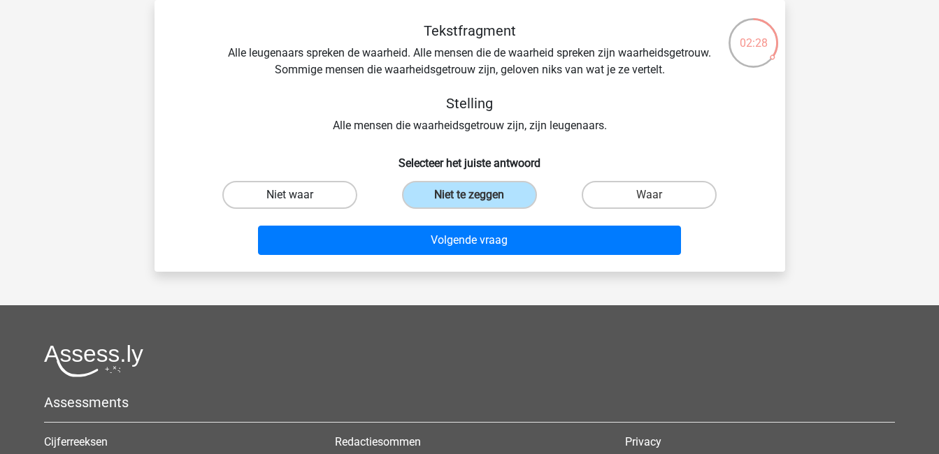
radio input "true"
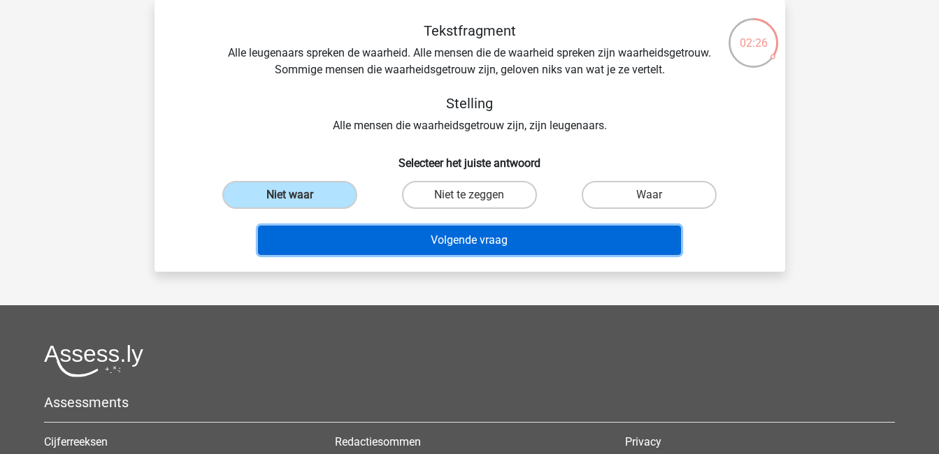
click at [368, 252] on button "Volgende vraag" at bounding box center [469, 240] width 423 height 29
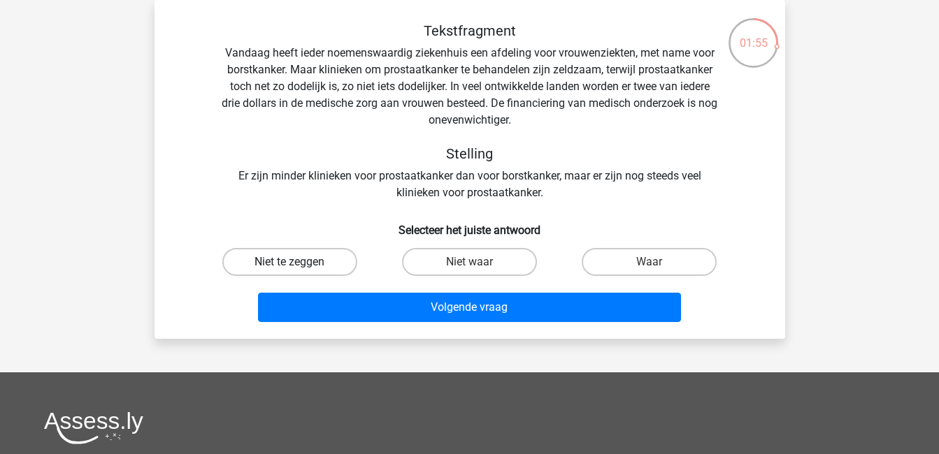
click at [331, 260] on label "Niet te zeggen" at bounding box center [289, 262] width 135 height 28
click at [298, 262] on input "Niet te zeggen" at bounding box center [293, 266] width 9 height 9
radio input "true"
click at [350, 291] on div "Volgende vraag" at bounding box center [470, 305] width 586 height 46
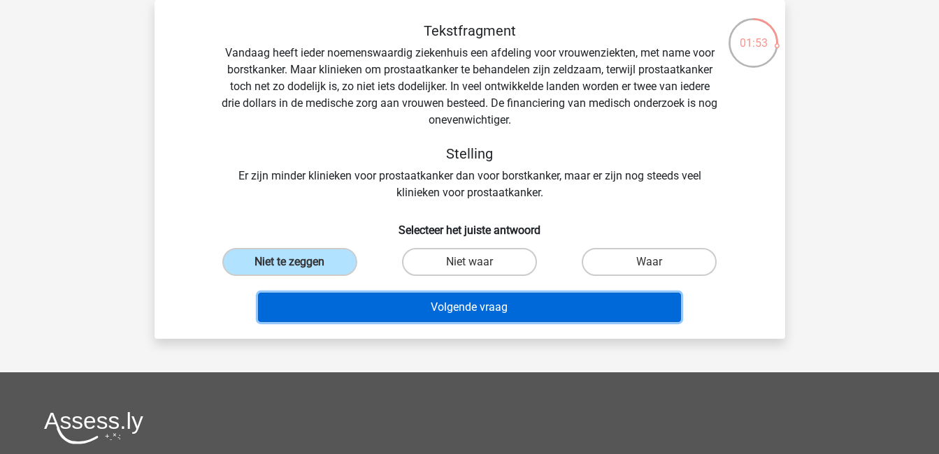
click at [352, 297] on button "Volgende vraag" at bounding box center [469, 307] width 423 height 29
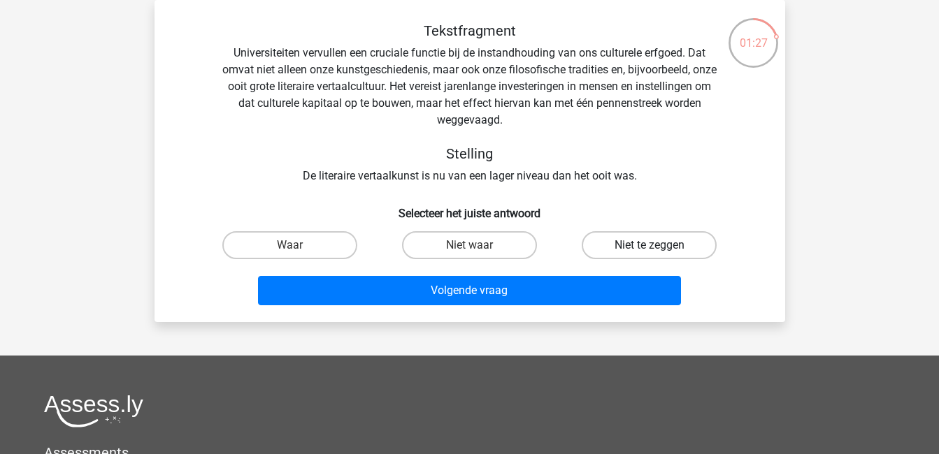
click at [630, 258] on label "Niet te zeggen" at bounding box center [649, 245] width 135 height 28
click at [649, 254] on input "Niet te zeggen" at bounding box center [653, 249] width 9 height 9
radio input "true"
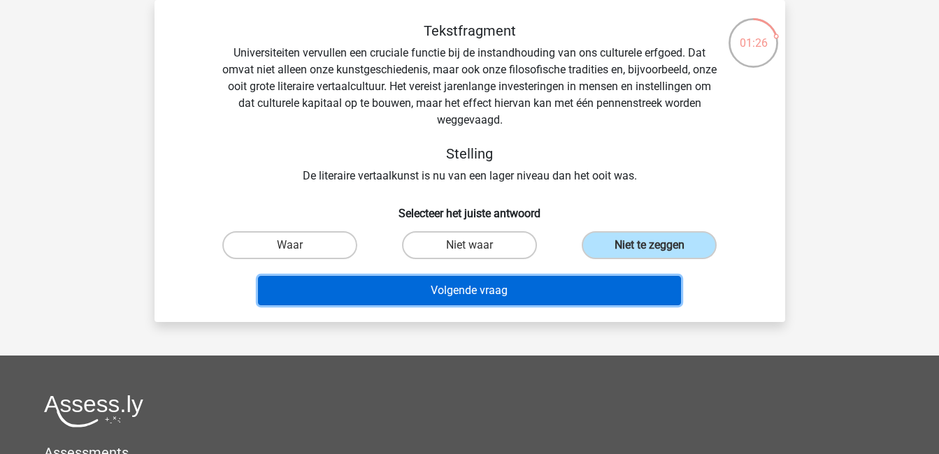
click at [598, 284] on button "Volgende vraag" at bounding box center [469, 290] width 423 height 29
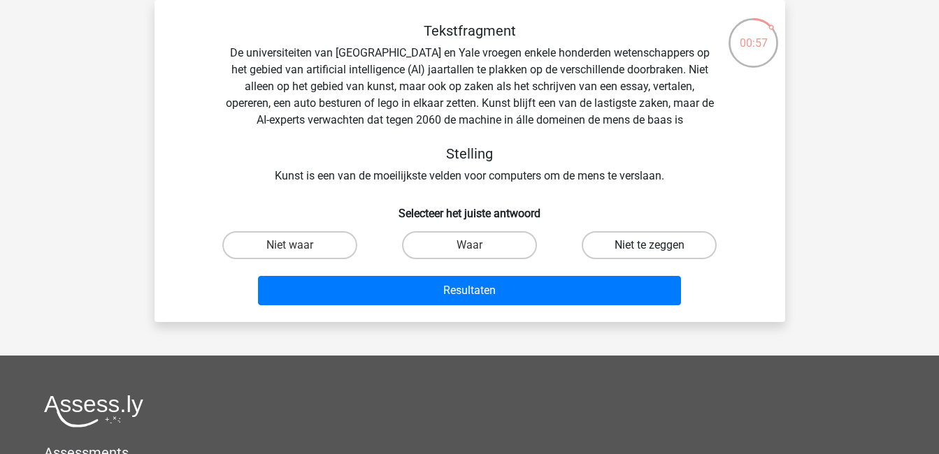
click at [600, 247] on label "Niet te zeggen" at bounding box center [649, 245] width 135 height 28
click at [649, 247] on input "Niet te zeggen" at bounding box center [653, 249] width 9 height 9
radio input "true"
click at [441, 254] on label "Waar" at bounding box center [469, 245] width 135 height 28
click at [469, 254] on input "Waar" at bounding box center [473, 249] width 9 height 9
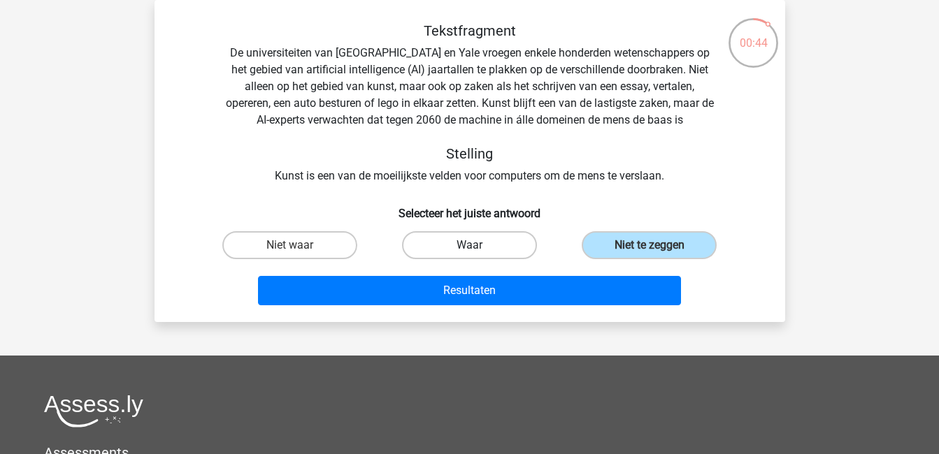
radio input "true"
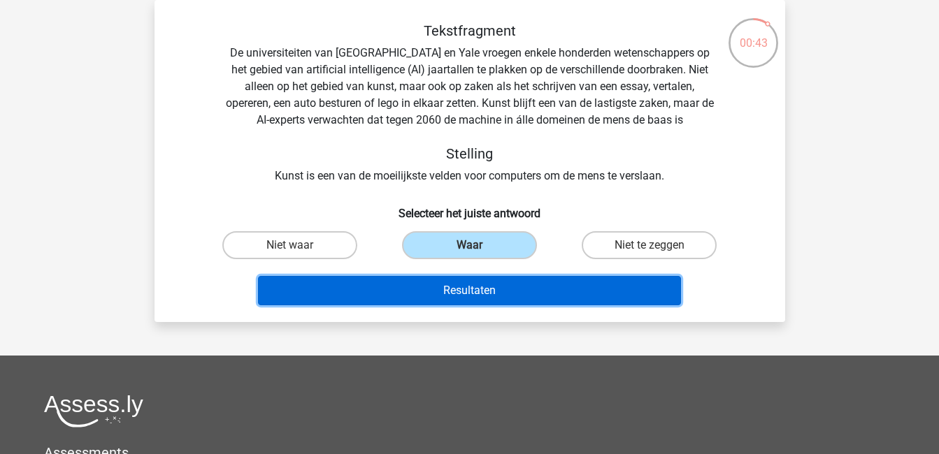
click at [445, 284] on button "Resultaten" at bounding box center [469, 290] width 423 height 29
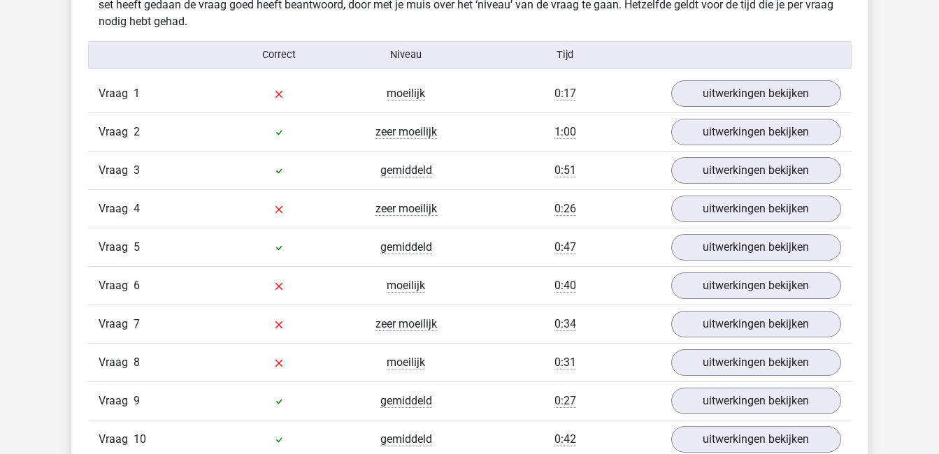
scroll to position [1135, 0]
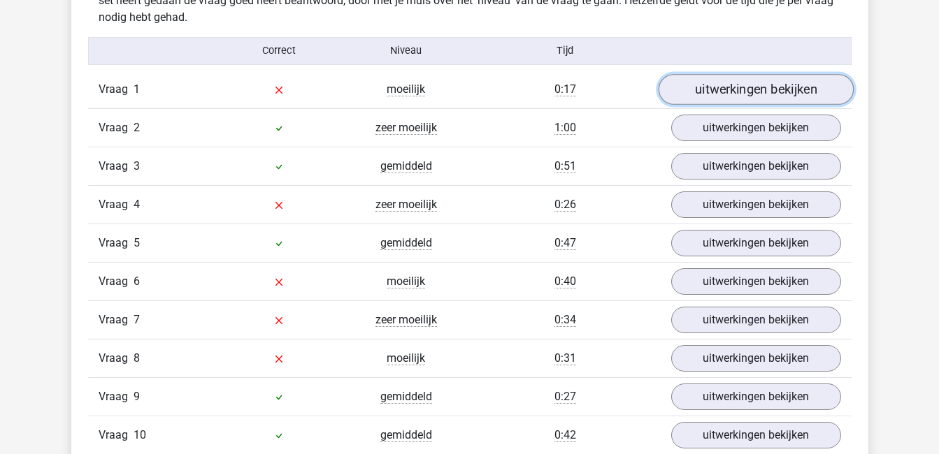
click at [726, 82] on link "uitwerkingen bekijken" at bounding box center [755, 89] width 195 height 31
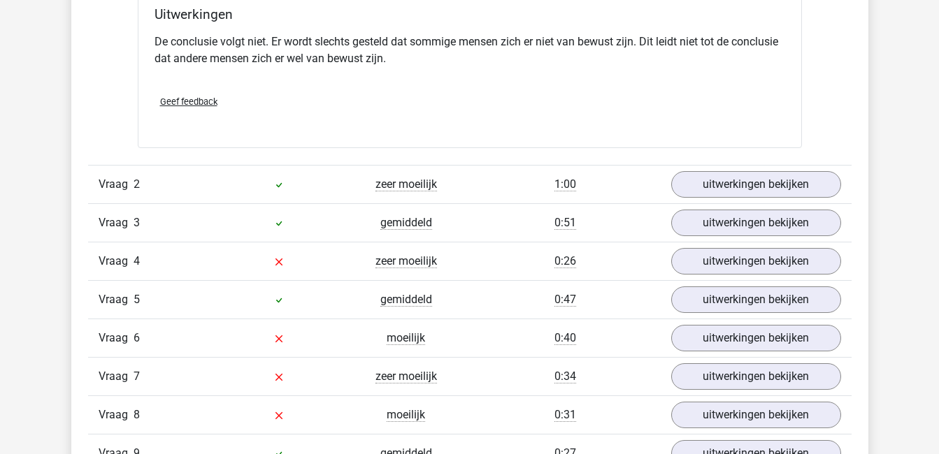
scroll to position [1457, 0]
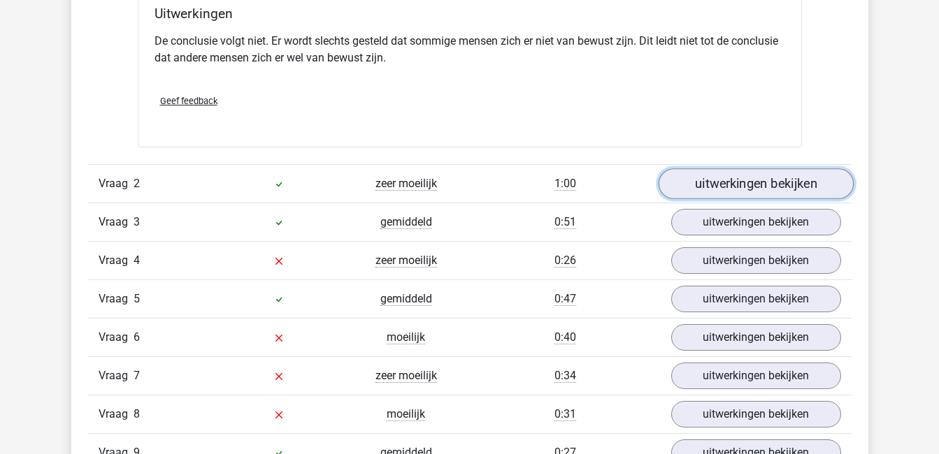
click at [729, 192] on link "uitwerkingen bekijken" at bounding box center [755, 183] width 195 height 31
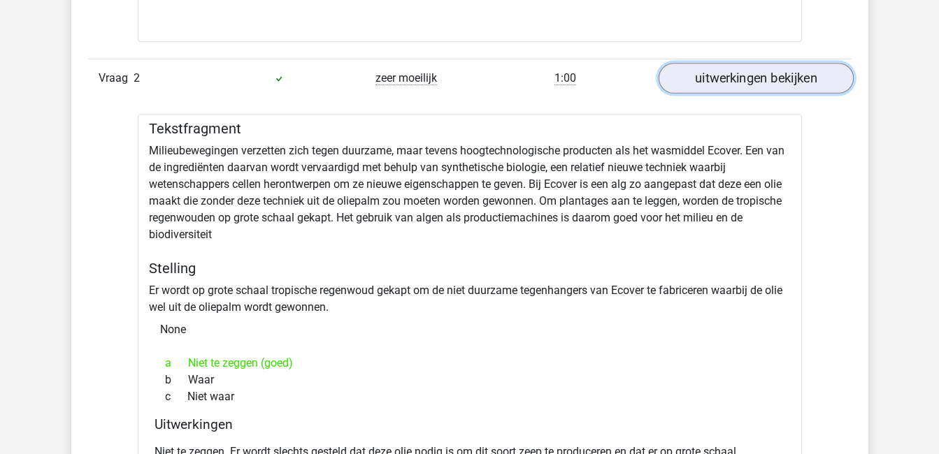
scroll to position [1563, 0]
click at [740, 93] on div "Vraag 2 zeer moeilijk 1:00 uitwerkingen bekijken" at bounding box center [469, 77] width 763 height 38
click at [739, 89] on link "uitwerkingen bekijken" at bounding box center [755, 77] width 195 height 31
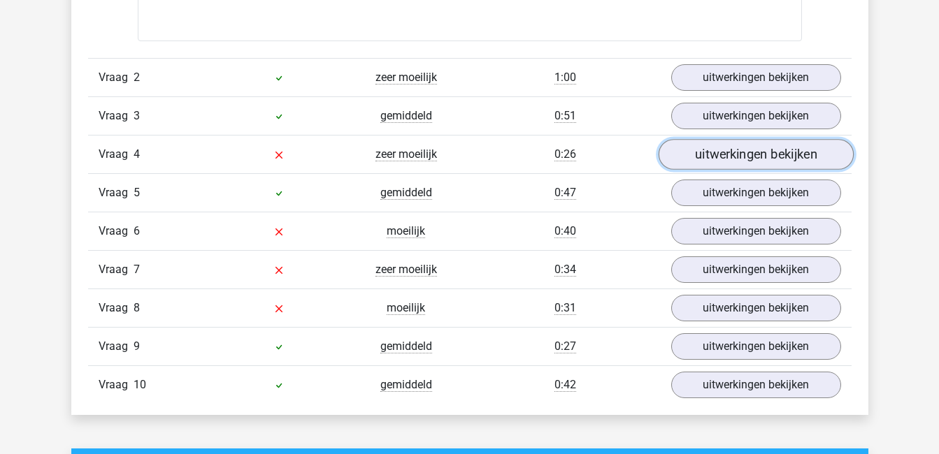
click at [724, 158] on link "uitwerkingen bekijken" at bounding box center [755, 154] width 195 height 31
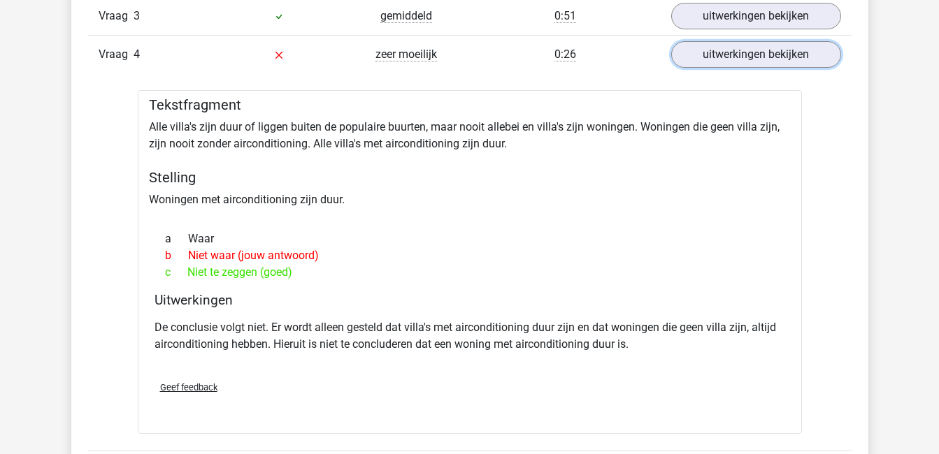
scroll to position [1661, 0]
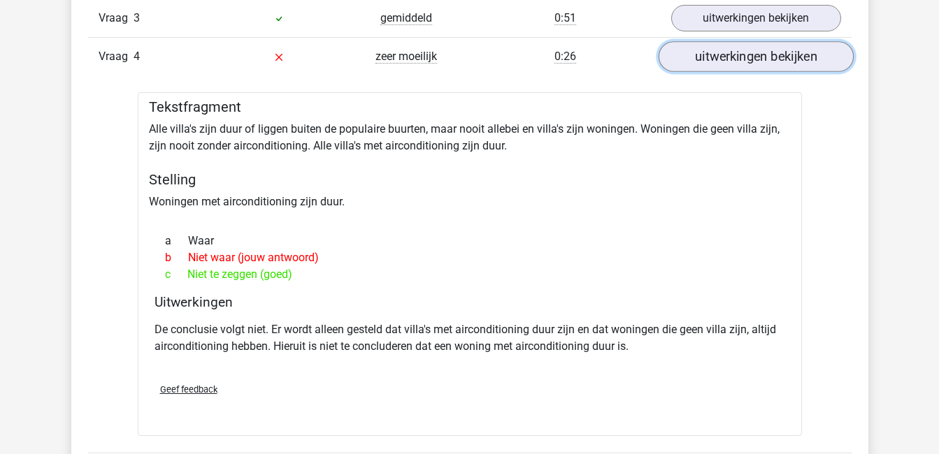
click at [700, 60] on link "uitwerkingen bekijken" at bounding box center [755, 56] width 195 height 31
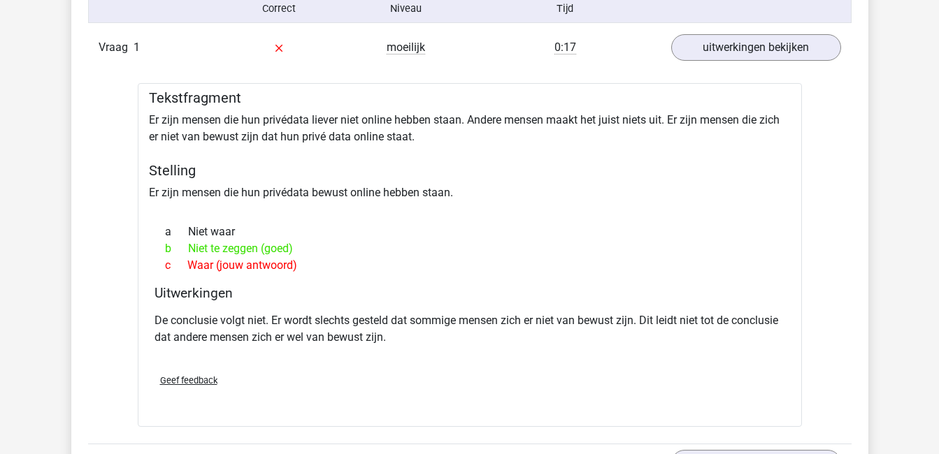
scroll to position [1157, 0]
